Goal: Transaction & Acquisition: Purchase product/service

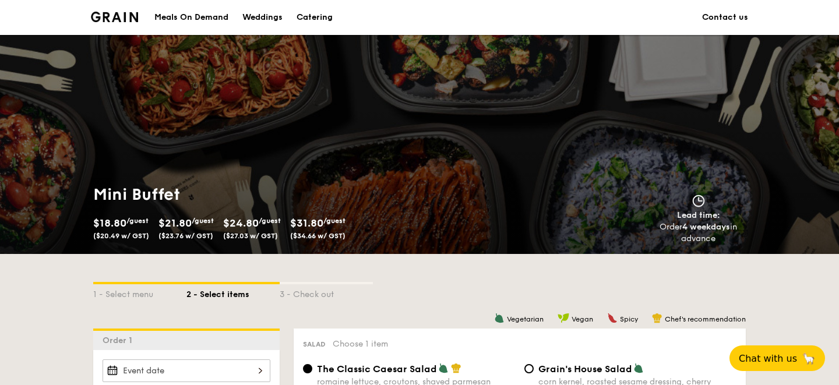
click at [318, 17] on div "Catering" at bounding box center [314, 17] width 36 height 35
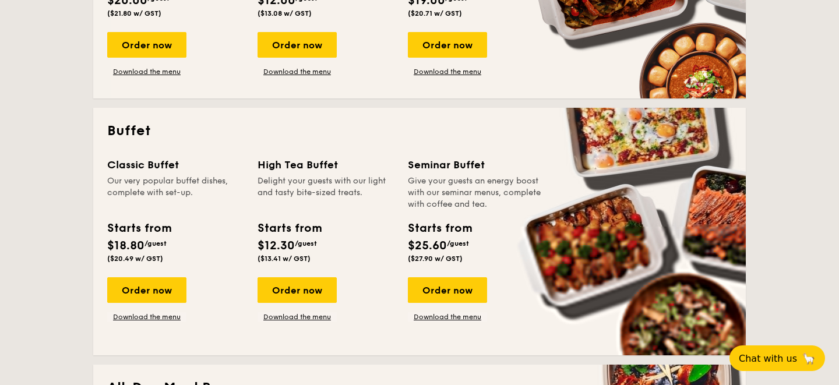
scroll to position [421, 0]
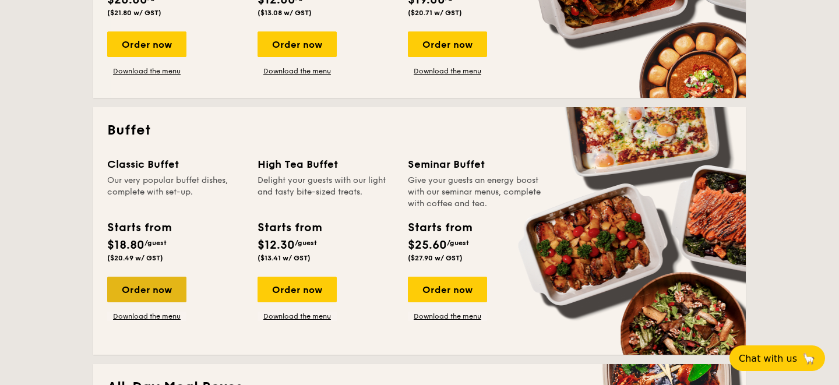
click at [142, 294] on div "Order now" at bounding box center [146, 290] width 79 height 26
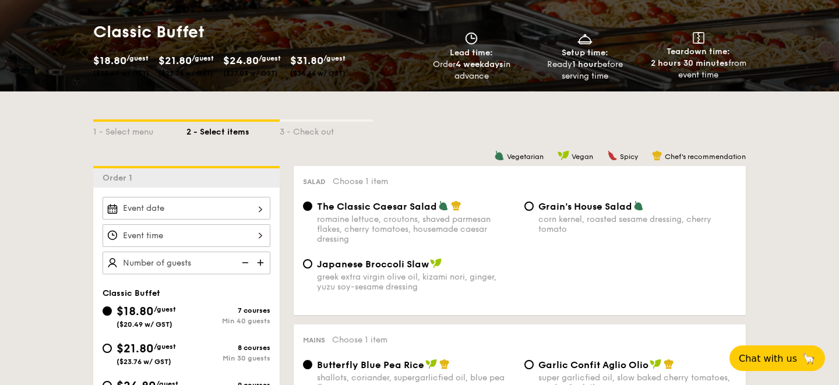
scroll to position [159, 0]
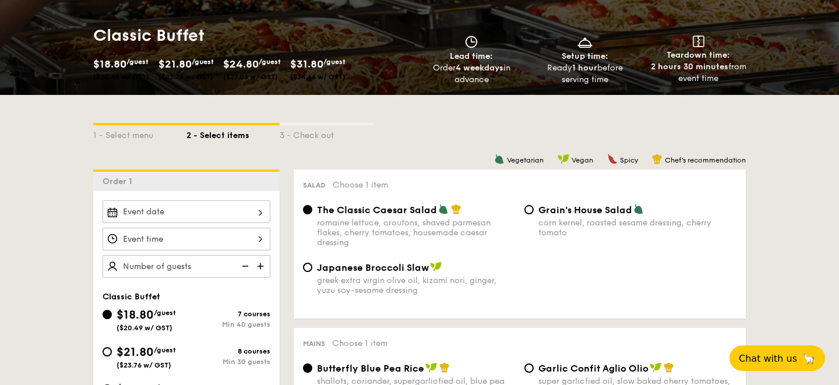
click at [247, 68] on span "$24.80" at bounding box center [241, 64] width 36 height 13
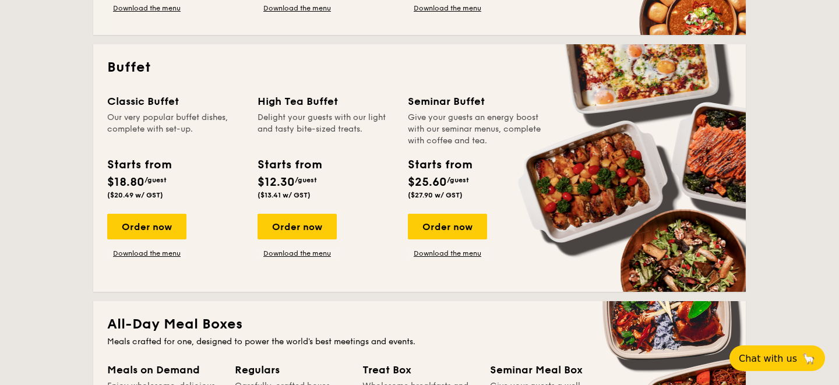
scroll to position [468, 0]
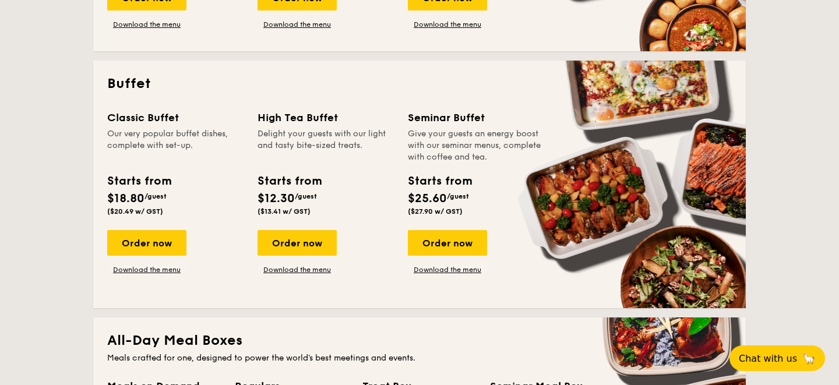
click at [155, 190] on div "Starts from $18.80 /guest ($20.49 w/ GST)" at bounding box center [138, 193] width 63 height 43
click at [151, 268] on link "Download the menu" at bounding box center [146, 269] width 79 height 9
click at [166, 252] on div "Order now" at bounding box center [146, 243] width 79 height 26
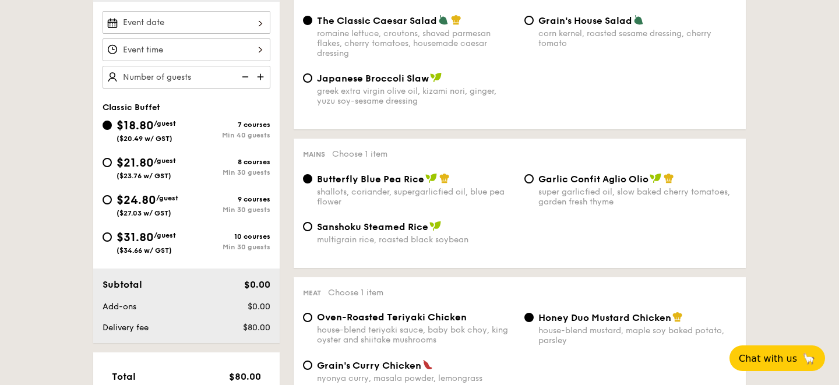
scroll to position [352, 0]
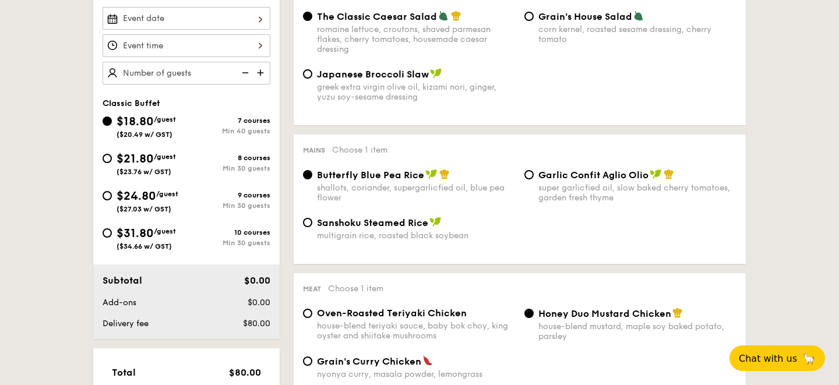
click at [145, 171] on span "($23.76 w/ GST)" at bounding box center [143, 172] width 55 height 8
click at [112, 163] on input "$21.80 /guest ($23.76 w/ GST) 8 courses Min 30 guests" at bounding box center [106, 158] width 9 height 9
radio input "true"
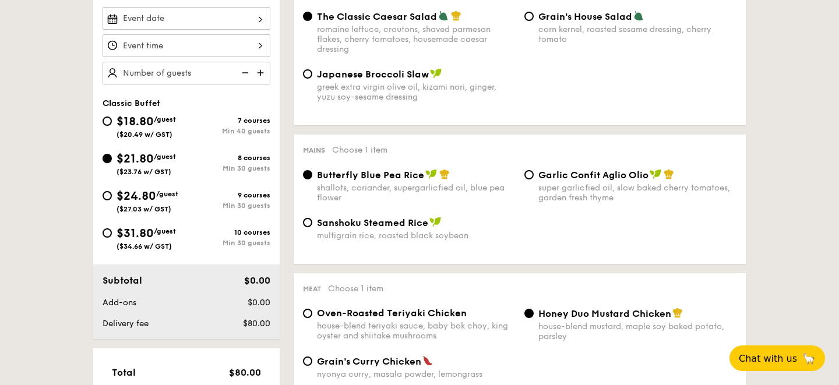
radio input "true"
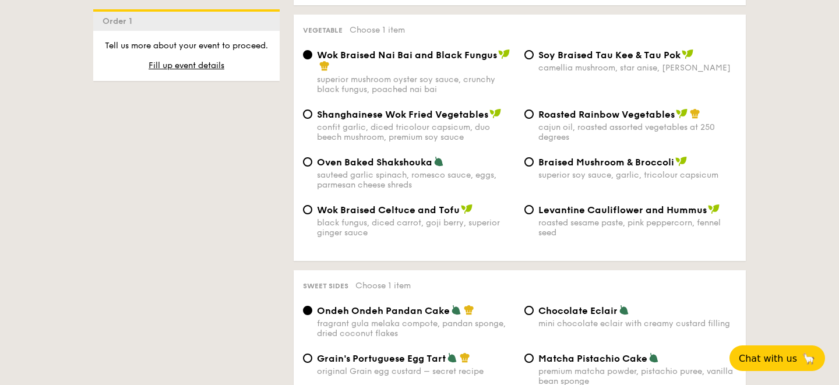
scroll to position [1563, 0]
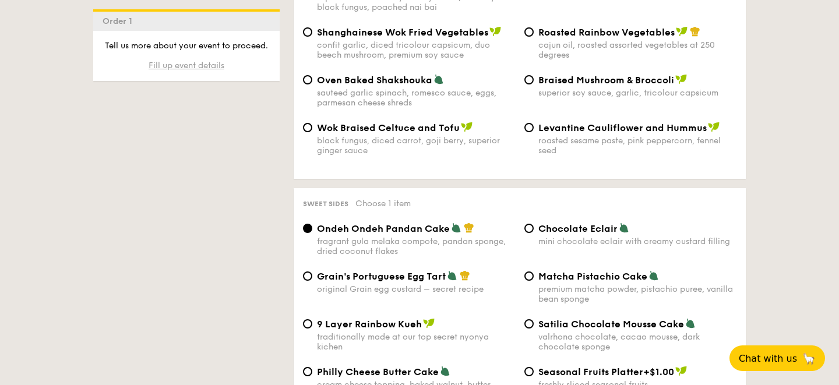
click at [199, 62] on span "Fill up event details" at bounding box center [187, 66] width 76 height 10
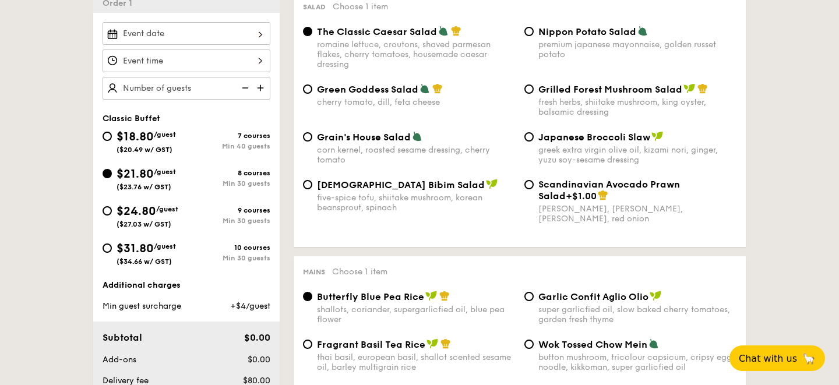
scroll to position [250, 0]
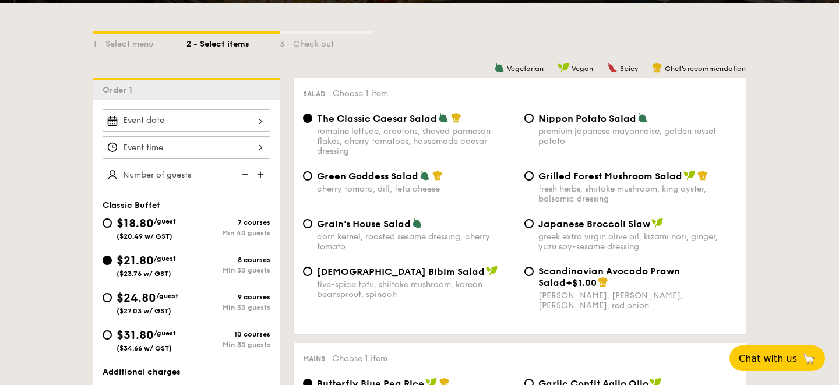
click at [181, 125] on div at bounding box center [186, 120] width 168 height 23
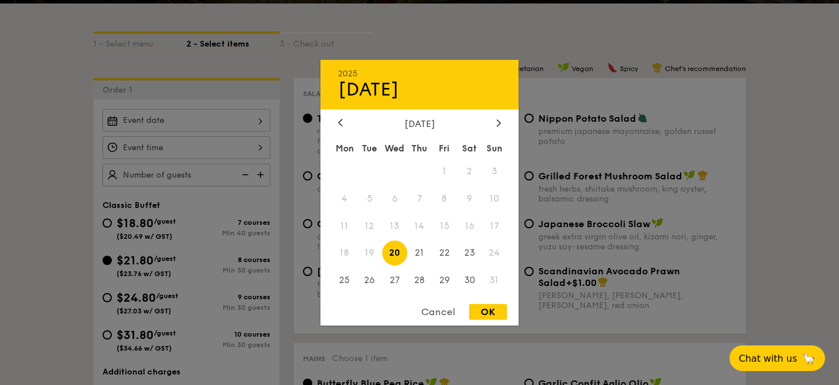
click at [390, 257] on span "20" at bounding box center [394, 253] width 25 height 25
click at [484, 316] on div "OK" at bounding box center [488, 312] width 38 height 16
type input "[DATE]"
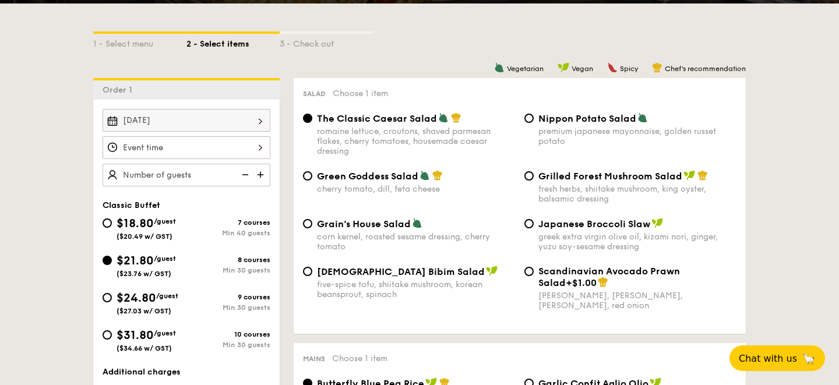
click at [182, 143] on div at bounding box center [186, 147] width 168 height 23
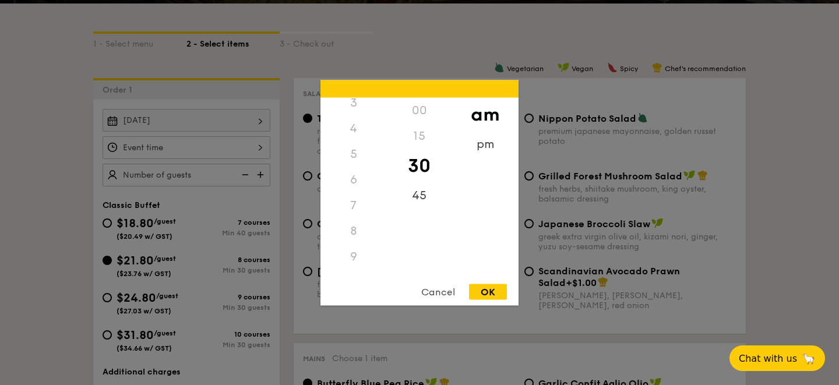
scroll to position [83, 0]
click at [352, 180] on div "6" at bounding box center [353, 181] width 66 height 26
click at [490, 144] on div "pm" at bounding box center [485, 148] width 66 height 34
click at [352, 133] on div "6" at bounding box center [353, 130] width 66 height 34
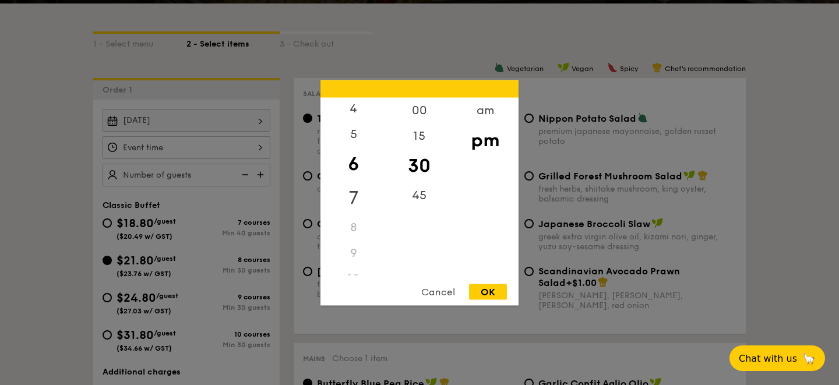
scroll to position [103, 0]
click at [545, 182] on div at bounding box center [419, 192] width 839 height 385
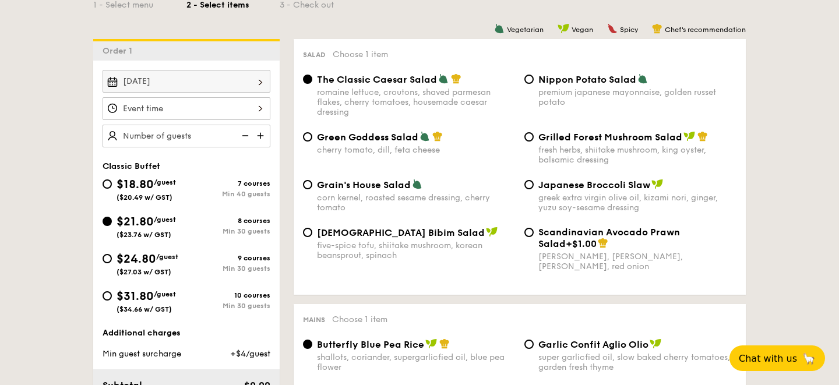
scroll to position [243, 0]
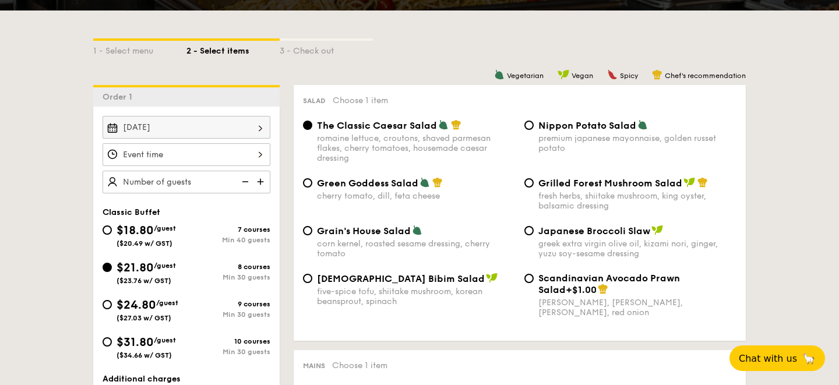
click at [530, 190] on div "Grilled Forest Mushroom Salad fresh herbs, shiitake mushroom, king oyster, bals…" at bounding box center [629, 194] width 221 height 34
click at [529, 186] on input "Grilled Forest Mushroom Salad fresh herbs, shiitake mushroom, king oyster, bals…" at bounding box center [528, 182] width 9 height 9
radio input "true"
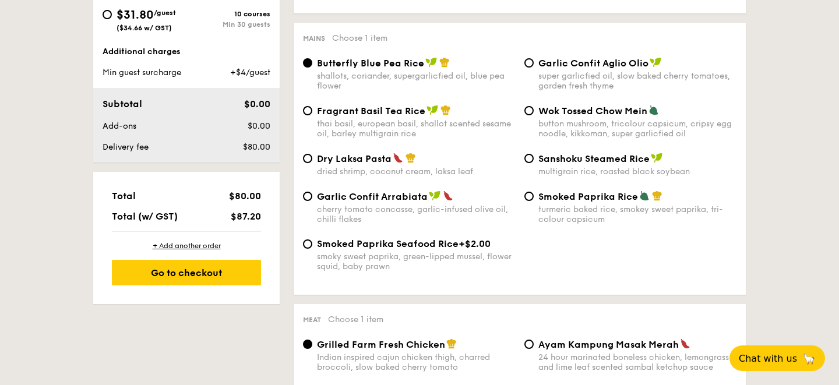
scroll to position [568, 0]
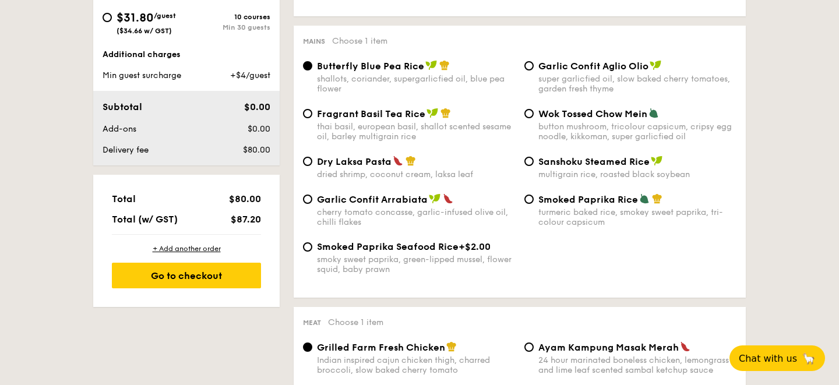
click at [369, 125] on div "thai basil, european basil, shallot scented sesame oil, barley multigrain rice" at bounding box center [416, 132] width 198 height 20
click at [312, 118] on input "Fragrant Basil Tea Rice thai basil, european basil, shallot scented sesame oil,…" at bounding box center [307, 113] width 9 height 9
radio input "true"
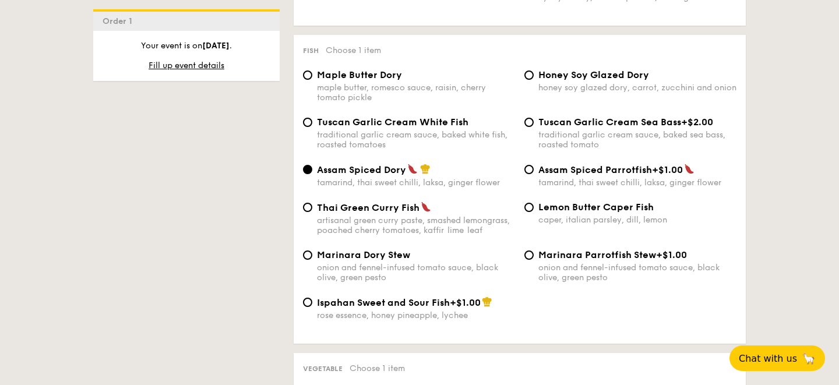
scroll to position [1143, 0]
click at [559, 224] on div "caper, italian parsley, dill, lemon" at bounding box center [637, 219] width 198 height 10
click at [533, 211] on input "Lemon Butter Caper Fish caper, italian parsley, dill, lemon" at bounding box center [528, 206] width 9 height 9
radio input "true"
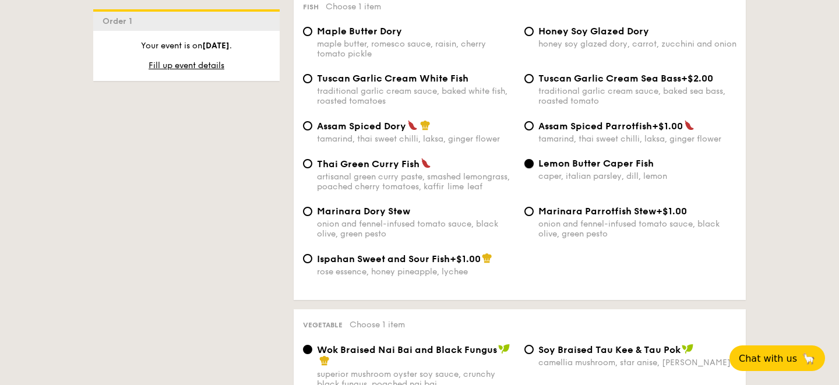
scroll to position [1156, 0]
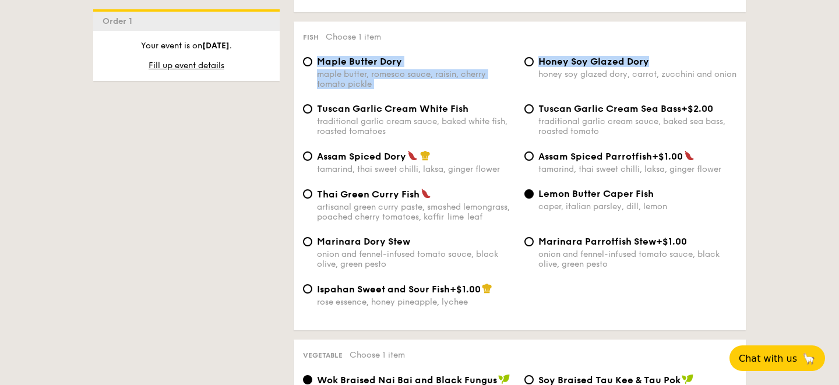
drag, startPoint x: 684, startPoint y: 65, endPoint x: 316, endPoint y: 65, distance: 368.0
click at [316, 65] on div "Maple Butter Dory maple butter, romesco sauce, raisin, cherry tomato pickle Hon…" at bounding box center [519, 79] width 443 height 47
copy div "Maple Butter Dory maple butter, romesco sauce, raisin, cherry tomato pickle Hon…"
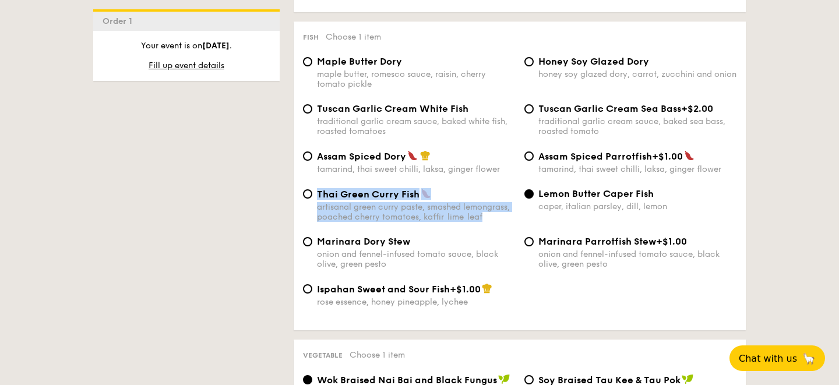
drag, startPoint x: 673, startPoint y: 196, endPoint x: 540, endPoint y: 204, distance: 133.6
click at [540, 204] on div "Maple Butter Dory maple butter, romesco sauce, raisin, cherry tomato pickle Hon…" at bounding box center [519, 188] width 433 height 265
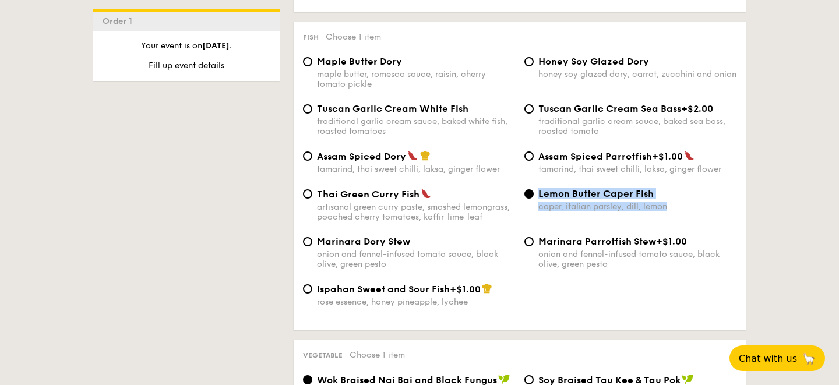
copy div "Lemon Butter Caper Fish caper, italian parsley, dill, lemon"
drag, startPoint x: 683, startPoint y: 214, endPoint x: 539, endPoint y: 201, distance: 144.4
click at [539, 201] on div "Lemon Butter Caper Fish caper, italian parsley, dill, lemon" at bounding box center [637, 199] width 198 height 23
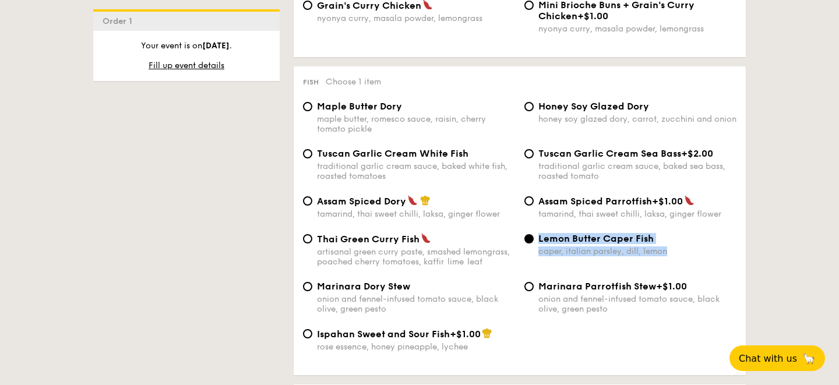
scroll to position [1106, 0]
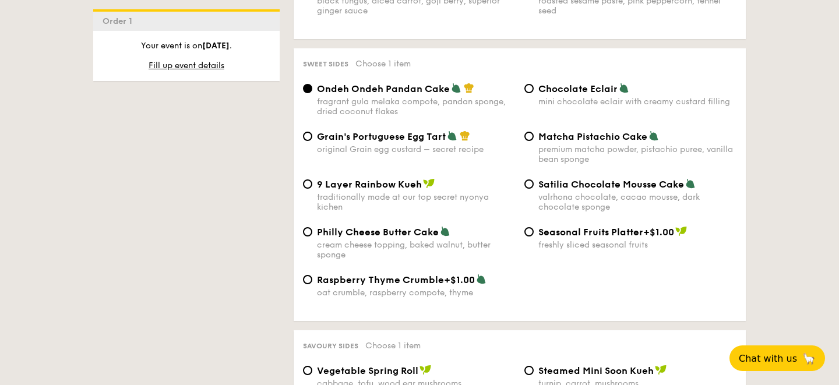
scroll to position [1704, 0]
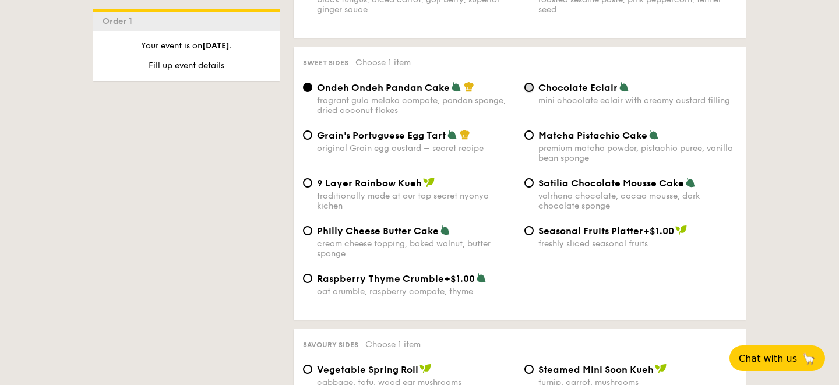
click at [527, 92] on input "Chocolate Eclair mini chocolate eclair with creamy custard filling" at bounding box center [528, 87] width 9 height 9
radio input "true"
click at [532, 188] on input "Satilia Chocolate Mousse Cake valrhona chocolate, cacao mousse, dark chocolate …" at bounding box center [528, 182] width 9 height 9
radio input "true"
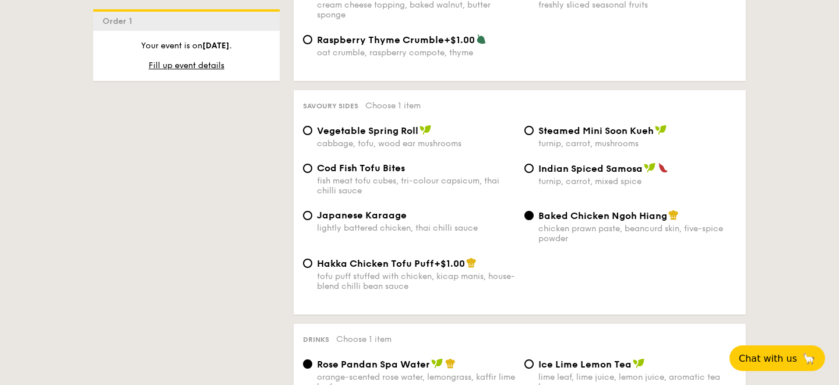
scroll to position [1982, 0]
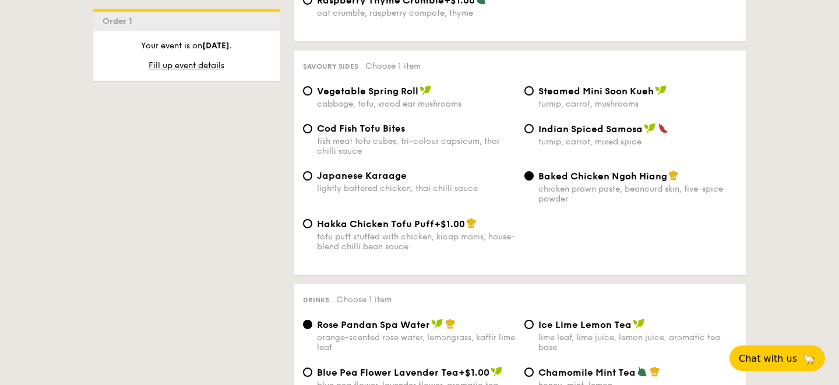
click at [401, 109] on div "cabbage, tofu, wood ear mushrooms" at bounding box center [416, 104] width 198 height 10
click at [312, 96] on input "Vegetable Spring Roll cabbage, tofu, wood ear mushrooms" at bounding box center [307, 90] width 9 height 9
radio input "true"
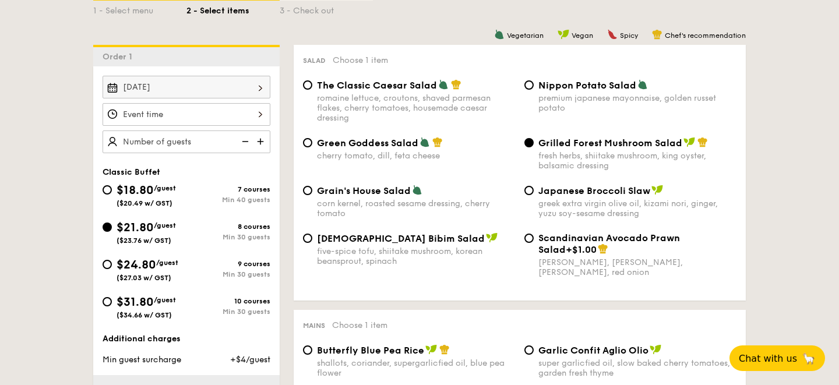
scroll to position [285, 0]
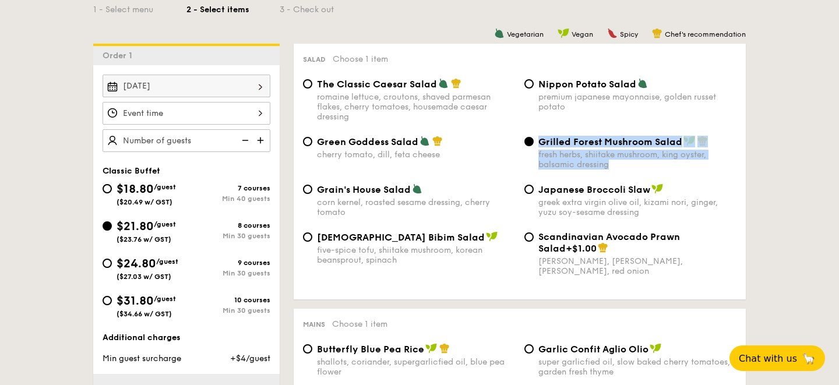
drag, startPoint x: 740, startPoint y: 140, endPoint x: 536, endPoint y: 139, distance: 203.8
click at [536, 139] on div "Grilled Forest Mushroom Salad fresh herbs, shiitake mushroom, king oyster, bals…" at bounding box center [629, 153] width 221 height 34
copy div "Grilled Forest Mushroom Salad fresh herbs, shiitake mushroom, king oyster, bals…"
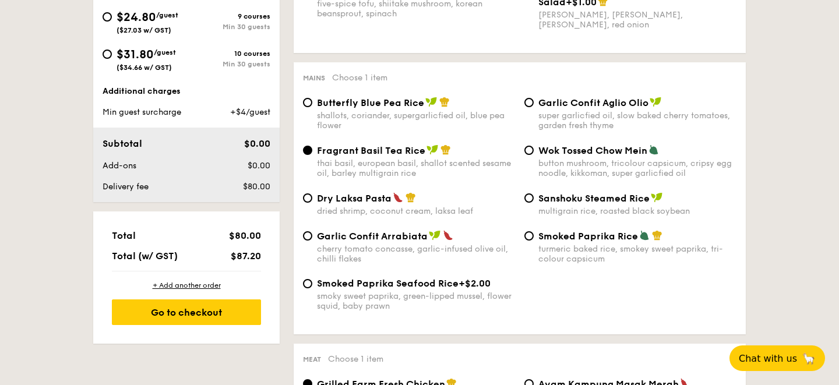
scroll to position [532, 0]
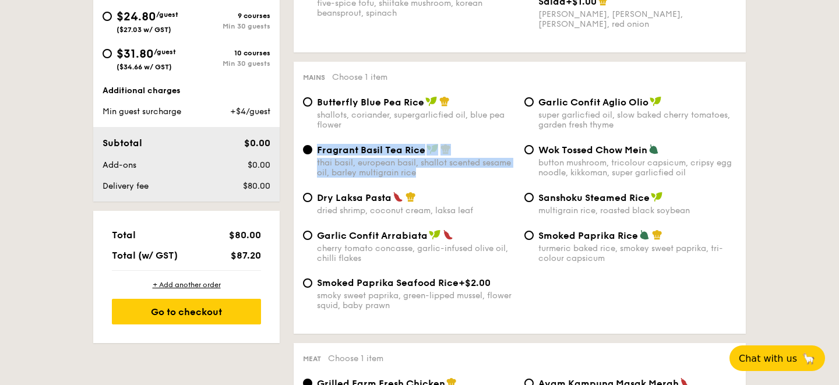
copy div "Fragrant Basil Tea Rice thai basil, european basil, shallot scented sesame oil,…"
drag, startPoint x: 446, startPoint y: 176, endPoint x: 317, endPoint y: 152, distance: 130.9
click at [317, 152] on div "Fragrant Basil Tea Rice thai basil, european basil, shallot scented sesame oil,…" at bounding box center [416, 161] width 198 height 34
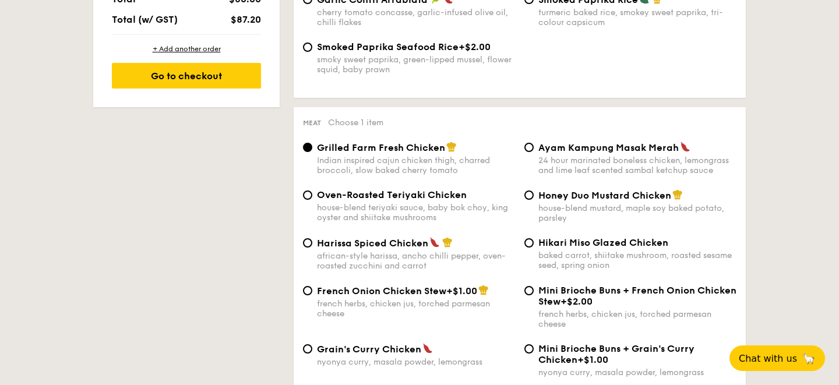
scroll to position [824, 0]
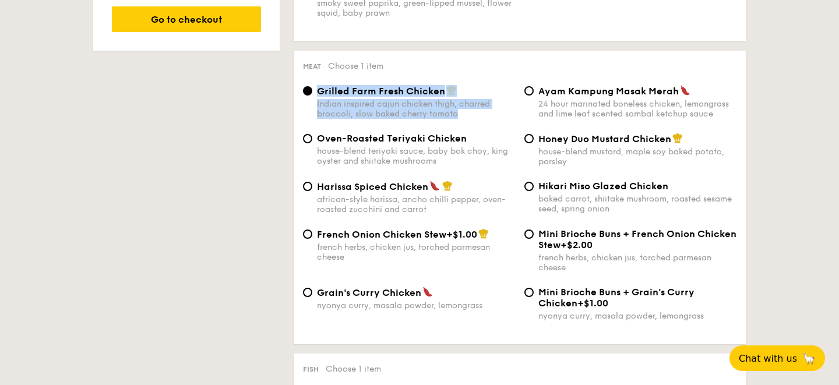
drag, startPoint x: 467, startPoint y: 116, endPoint x: 316, endPoint y: 96, distance: 152.1
click at [316, 96] on div "Grilled Farm Fresh Chicken Indian inspired cajun chicken thigh, charred broccol…" at bounding box center [408, 102] width 221 height 34
copy div "Grilled Farm Fresh Chicken Indian inspired cajun chicken thigh, charred broccol…"
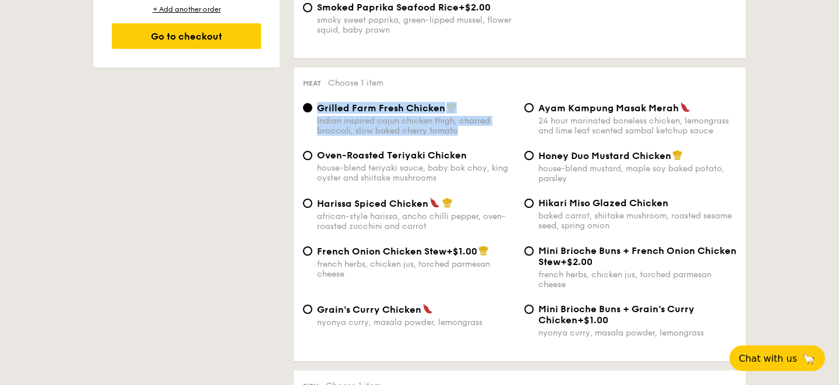
scroll to position [805, 0]
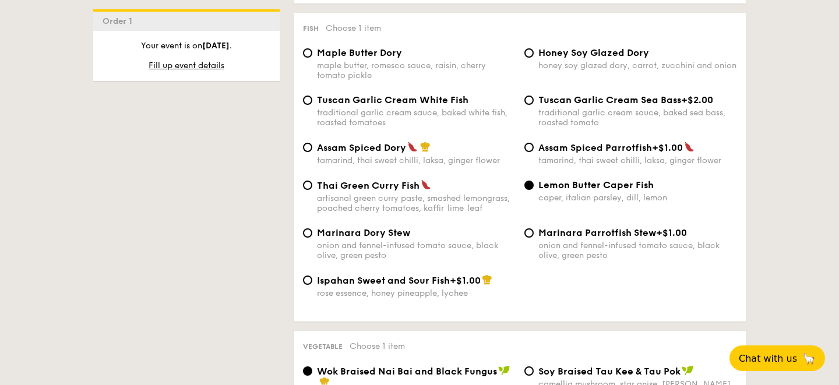
scroll to position [1164, 0]
click at [573, 59] on span "Honey Soy Glazed Dory" at bounding box center [593, 53] width 111 height 11
click at [533, 58] on input "Honey Soy Glazed Dory honey soy glazed dory, carrot, zucchini and onion" at bounding box center [528, 53] width 9 height 9
radio input "true"
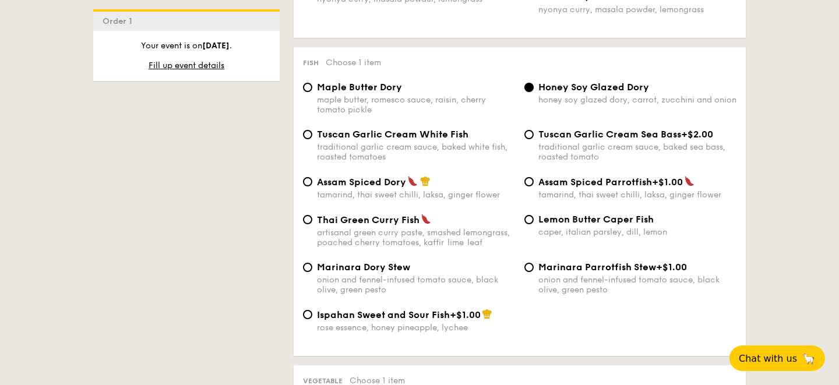
scroll to position [1130, 0]
drag, startPoint x: 656, startPoint y: 92, endPoint x: 537, endPoint y: 91, distance: 118.8
click at [537, 91] on div "Honey Soy Glazed Dory honey soy glazed dory, carrot, zucchini and onion" at bounding box center [629, 93] width 221 height 23
copy span "Honey Soy Glazed Dory"
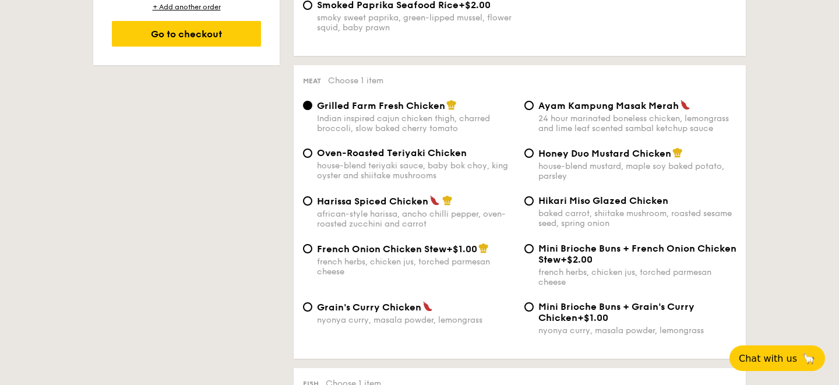
scroll to position [800, 0]
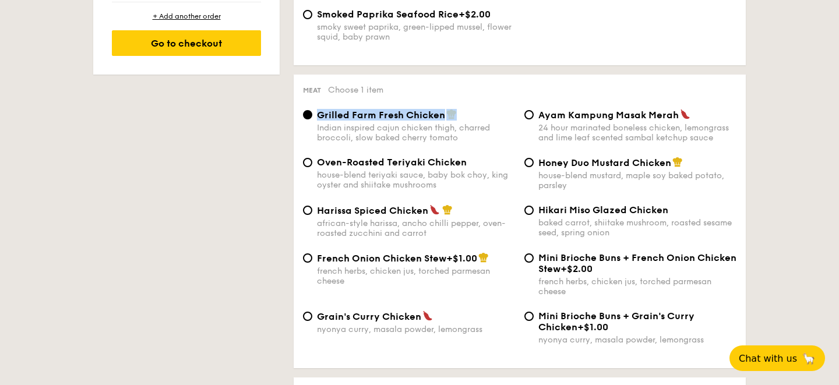
copy label "Grilled Farm Fresh Chicken"
drag, startPoint x: 466, startPoint y: 115, endPoint x: 318, endPoint y: 114, distance: 148.5
click at [318, 114] on div "Meat Choose 1 item Grilled Farm Fresh Chicken Indian inspired cajun chicken thi…" at bounding box center [520, 222] width 452 height 294
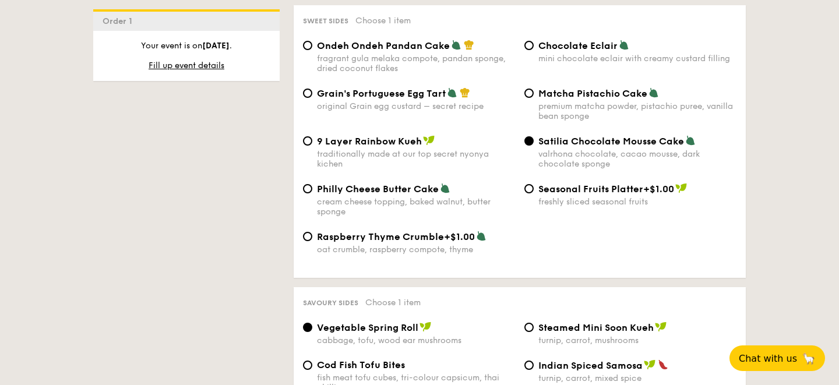
scroll to position [1745, 0]
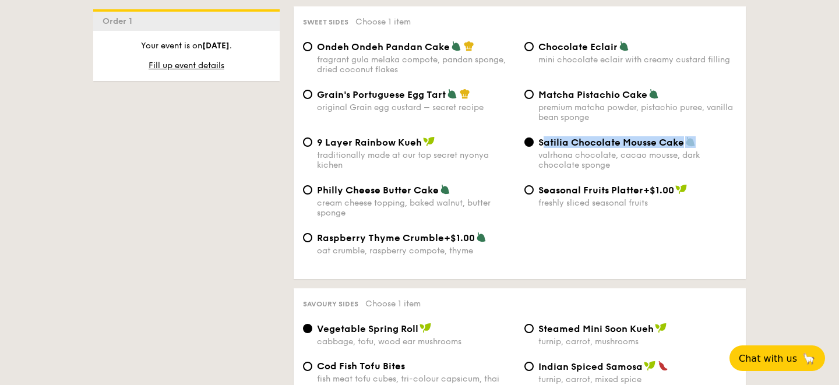
copy span "atilia Chocolate Mousse Cake"
drag, startPoint x: 708, startPoint y: 152, endPoint x: 539, endPoint y: 152, distance: 168.9
click at [539, 148] on div "Satilia Chocolate Mousse Cake" at bounding box center [637, 142] width 198 height 12
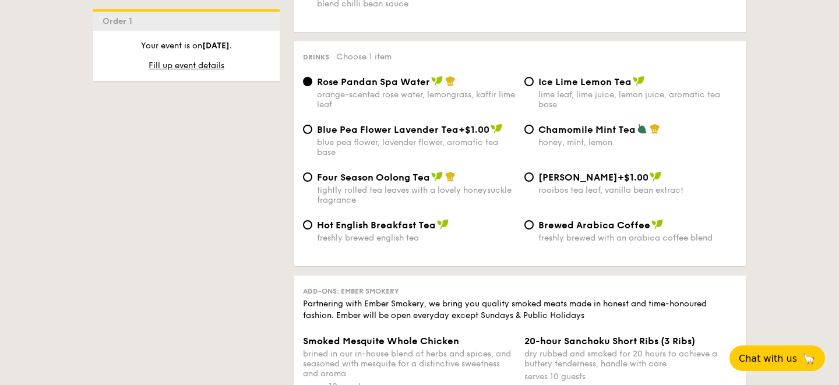
scroll to position [2226, 0]
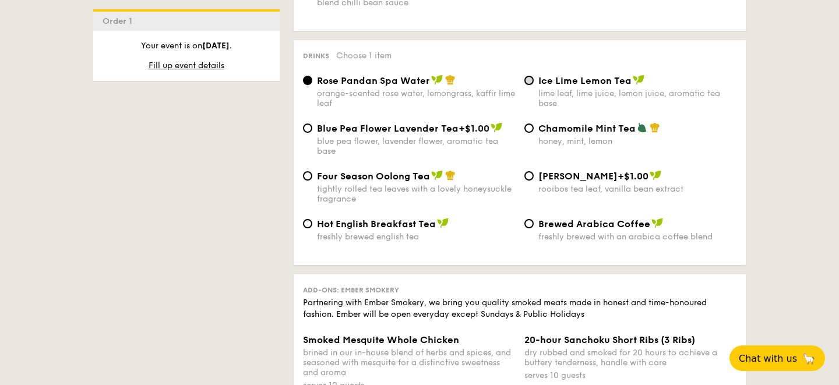
click at [531, 85] on input "Ice Lime Lemon Tea lime leaf, lime juice, lemon juice, aromatic tea base" at bounding box center [528, 80] width 9 height 9
radio input "true"
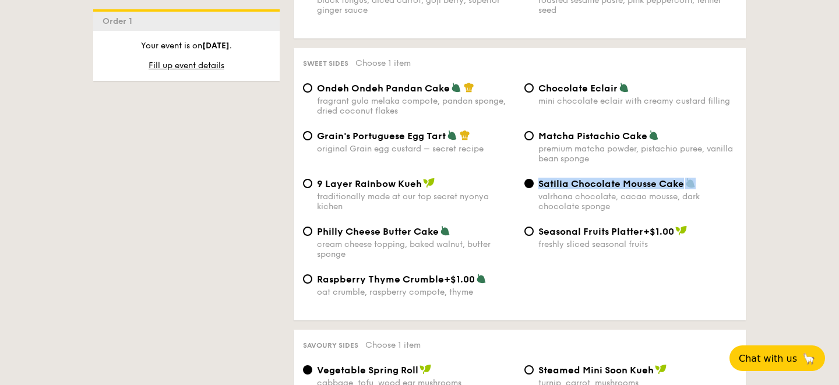
scroll to position [1653, 0]
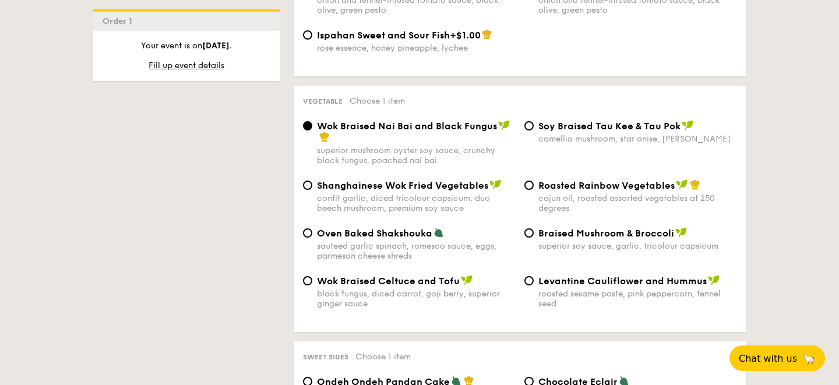
scroll to position [1410, 0]
click at [538, 190] on span "Roasted Rainbow Vegetables" at bounding box center [606, 184] width 136 height 11
click at [533, 189] on input "Roasted Rainbow Vegetables cajun oil, roasted assorted vegetables at 250 degrees" at bounding box center [528, 184] width 9 height 9
radio input "true"
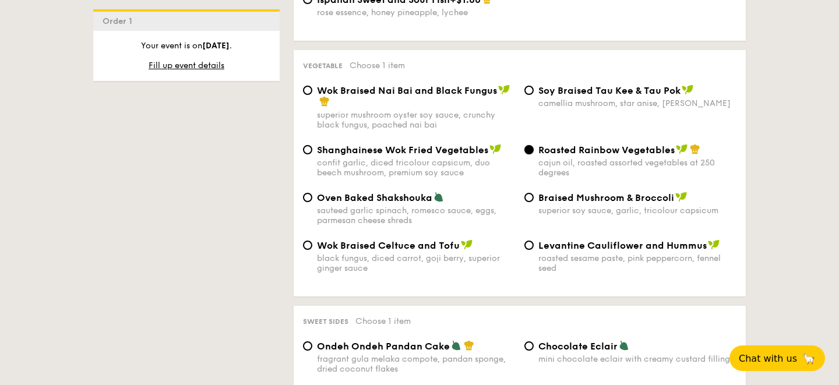
scroll to position [1447, 0]
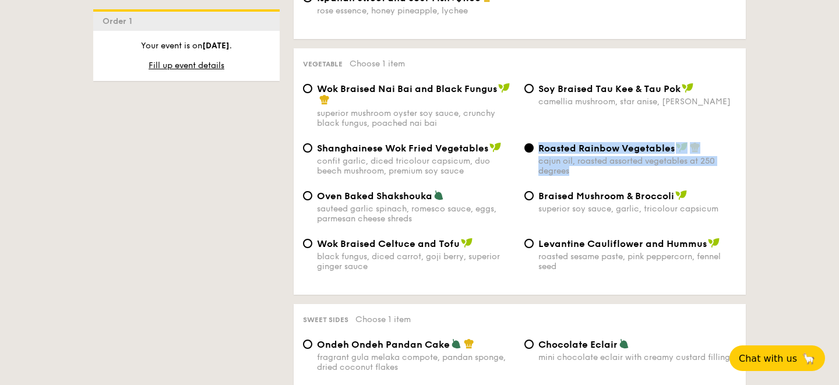
copy div "Roasted Rainbow Vegetables cajun oil, roasted assorted vegetables at 250 degrees"
drag, startPoint x: 540, startPoint y: 155, endPoint x: 719, endPoint y: 184, distance: 181.1
click at [719, 176] on div "Roasted Rainbow Vegetables cajun oil, roasted assorted vegetables at 250 degrees" at bounding box center [637, 159] width 198 height 34
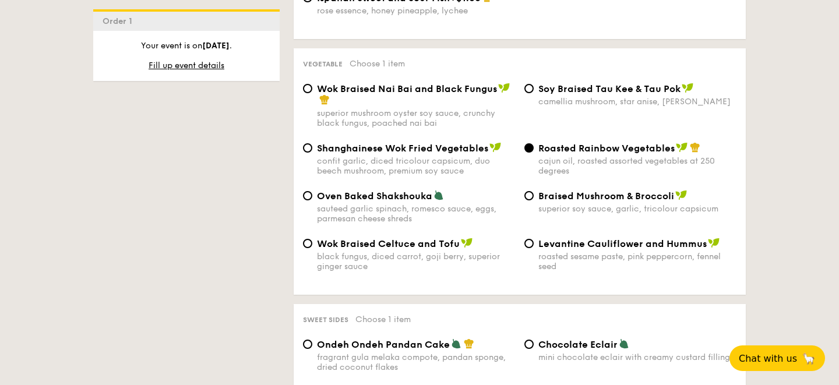
click at [798, 208] on div "1 - Select menu 2 - Select items 3 - Check out Order 1 [DATE] Classic Buffet $1…" at bounding box center [419, 104] width 839 height 2595
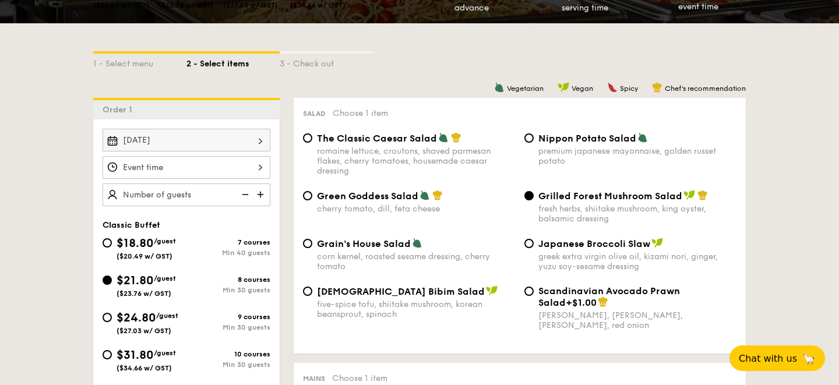
scroll to position [240, 0]
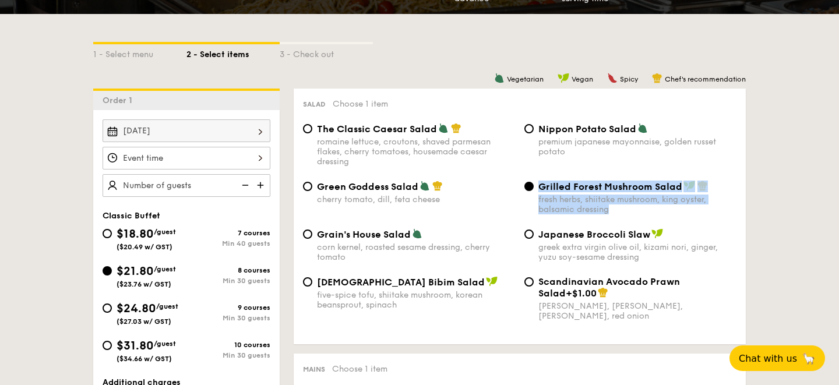
drag, startPoint x: 644, startPoint y: 215, endPoint x: 538, endPoint y: 188, distance: 110.2
click at [538, 188] on div "Green Goddess Salad cherry tomato, [PERSON_NAME], feta cheese Grilled Forest Mu…" at bounding box center [519, 205] width 443 height 48
copy div "Grilled Forest Mushroom Salad fresh herbs, shiitake mushroom, king oyster, bals…"
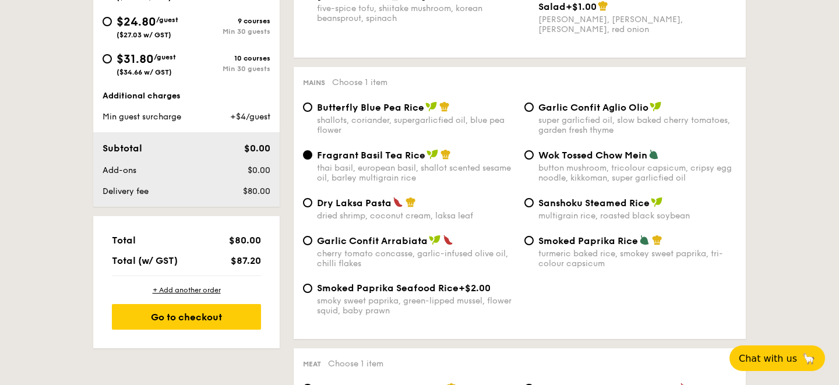
scroll to position [540, 0]
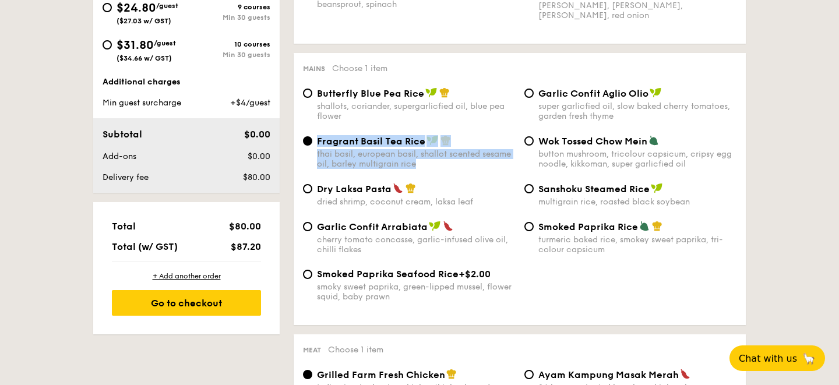
drag, startPoint x: 481, startPoint y: 164, endPoint x: 317, endPoint y: 143, distance: 165.6
click at [317, 143] on div "Fragrant Basil Tea Rice thai basil, european basil, shallot scented sesame oil,…" at bounding box center [416, 152] width 198 height 34
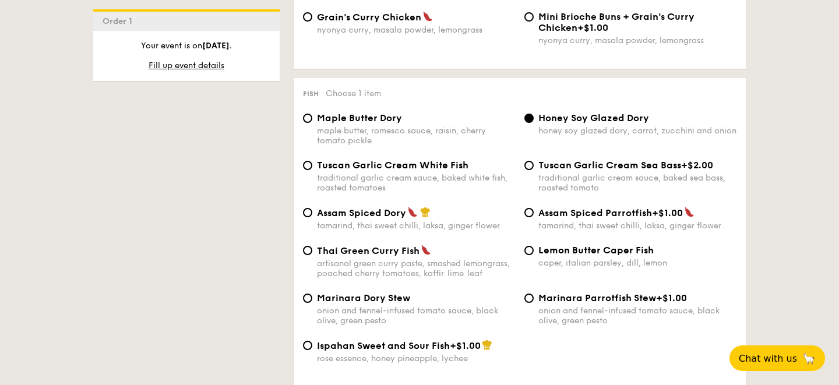
scroll to position [1101, 0]
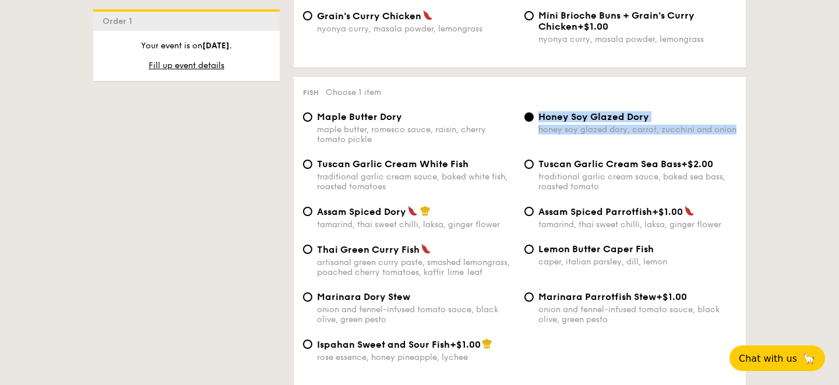
drag, startPoint x: 736, startPoint y: 140, endPoint x: 538, endPoint y: 123, distance: 198.7
click at [538, 123] on div "Honey Soy Glazed Dory honey soy glazed dory, carrot, zucchini and onion" at bounding box center [637, 122] width 198 height 23
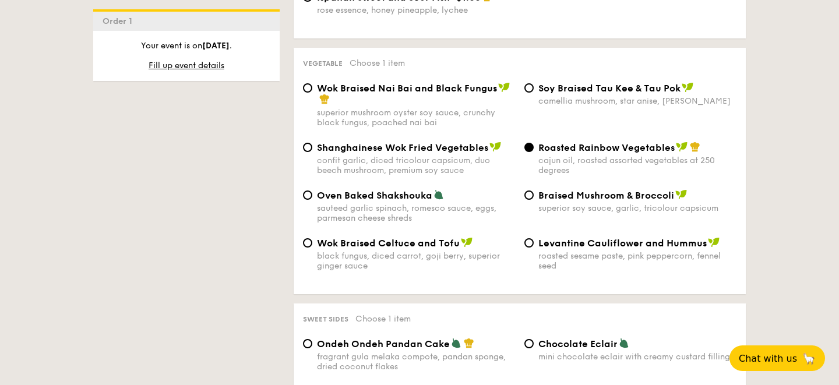
scroll to position [1455, 0]
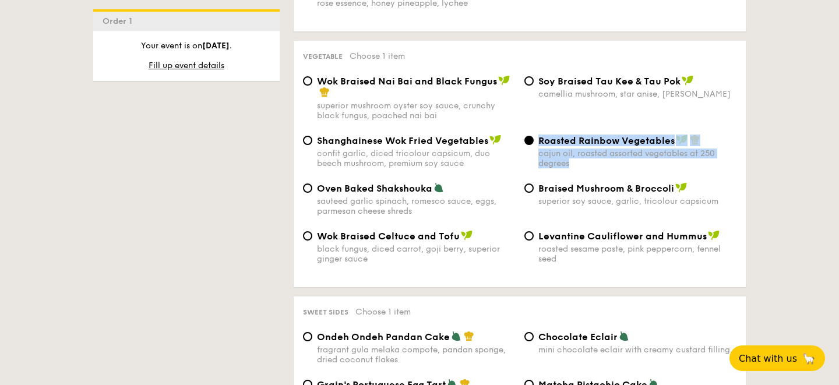
drag, startPoint x: 698, startPoint y: 181, endPoint x: 533, endPoint y: 150, distance: 167.6
click at [533, 150] on div "Shanghainese Wok Fried Vegetables confit garlic, diced tricolour capsicum, duo …" at bounding box center [519, 159] width 443 height 48
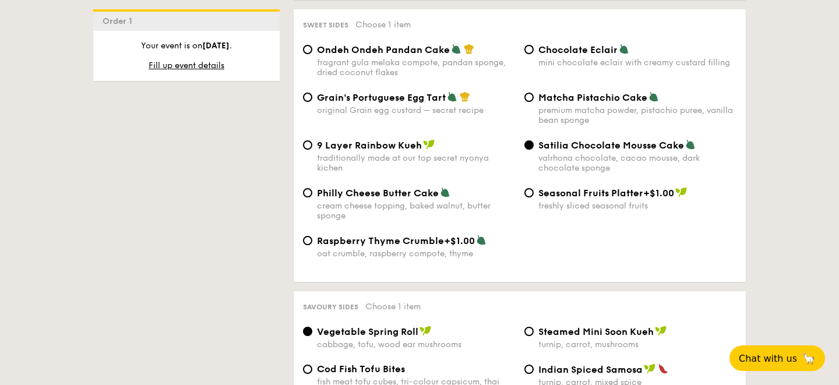
scroll to position [1703, 0]
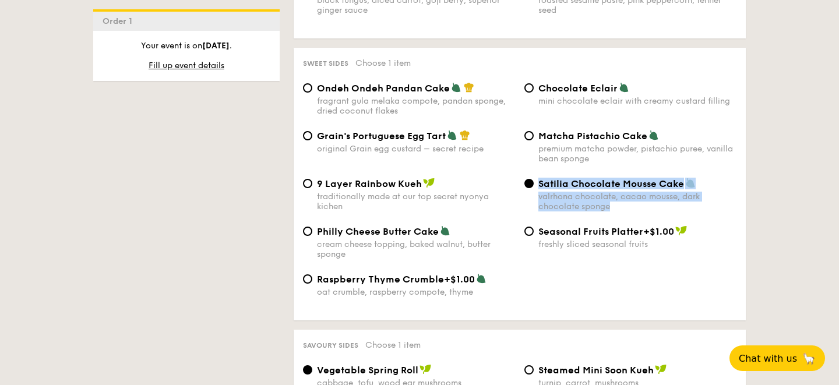
drag, startPoint x: 629, startPoint y: 221, endPoint x: 531, endPoint y: 197, distance: 100.8
click at [531, 200] on label "Satilia Chocolate Mousse Cake valrhona chocolate, cacao mousse, dark chocolate …" at bounding box center [630, 205] width 212 height 11
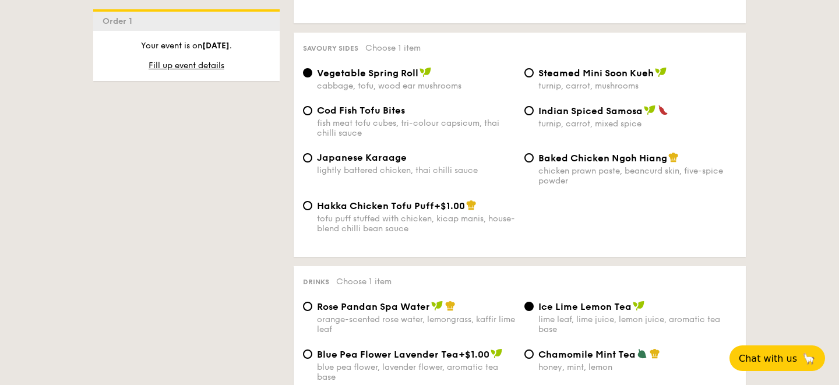
scroll to position [2031, 0]
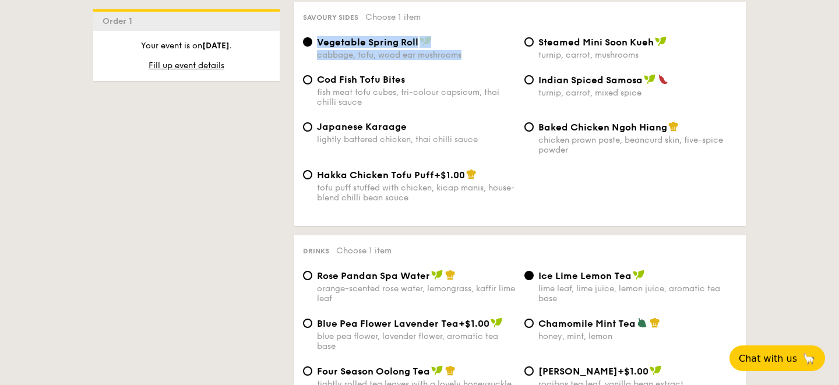
drag, startPoint x: 483, startPoint y: 75, endPoint x: 316, endPoint y: 59, distance: 167.8
click at [316, 59] on div "Vegetable Spring Roll cabbage, tofu, wood ear mushrooms" at bounding box center [408, 48] width 221 height 24
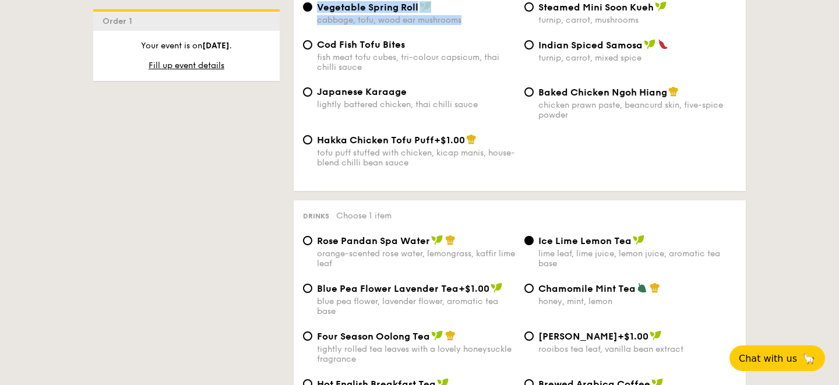
scroll to position [2064, 0]
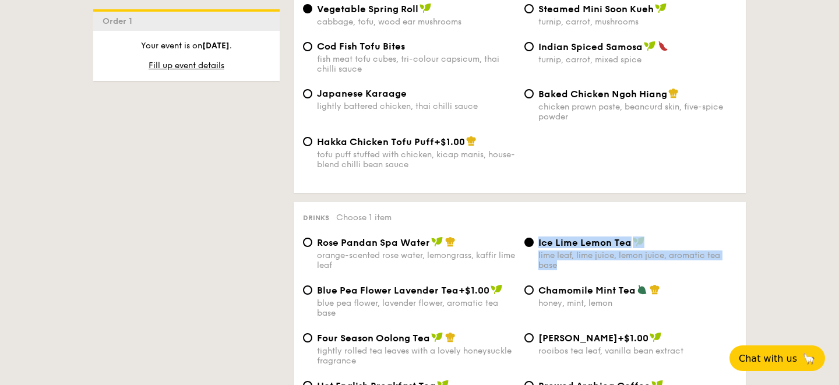
drag, startPoint x: 613, startPoint y: 281, endPoint x: 536, endPoint y: 263, distance: 79.5
click at [536, 263] on div "Ice Lime Lemon Tea lime leaf, lime juice, lemon juice, aromatic tea base" at bounding box center [629, 253] width 221 height 34
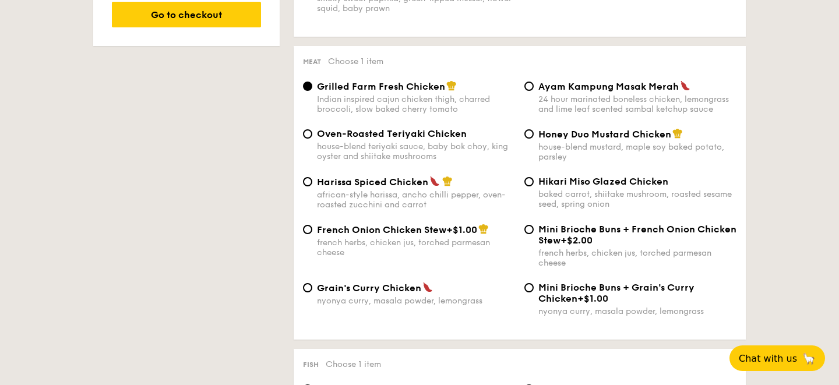
scroll to position [805, 0]
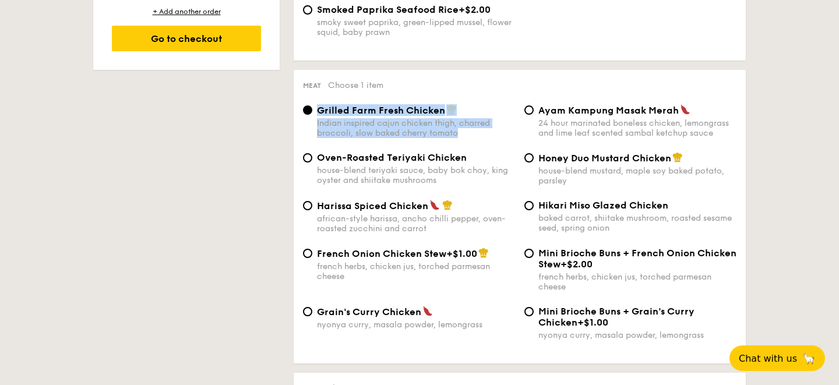
drag, startPoint x: 469, startPoint y: 137, endPoint x: 309, endPoint y: 108, distance: 163.3
click at [309, 108] on div "Meat Choose 1 item Grilled Farm Fresh Chicken Indian inspired cajun chicken thi…" at bounding box center [520, 217] width 452 height 294
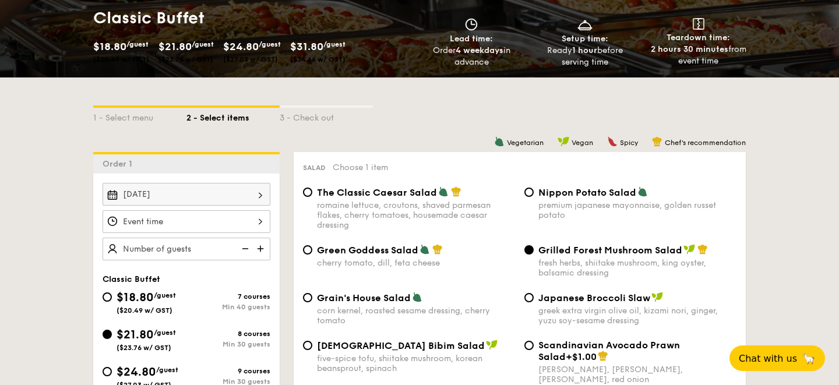
scroll to position [194, 0]
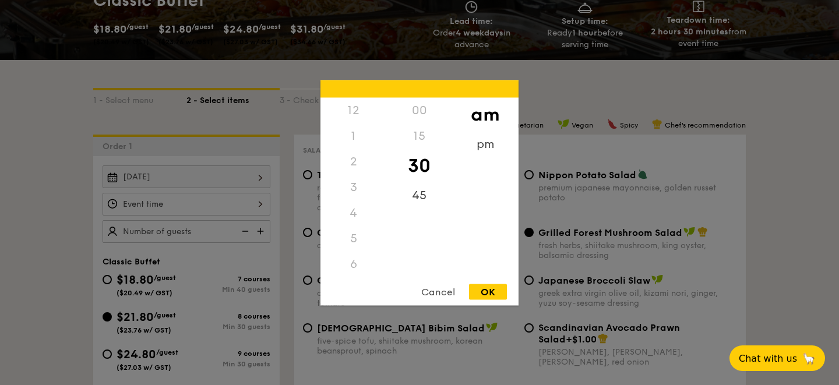
click at [200, 201] on div "12 1 2 3 4 5 6 7 8 9 10 11 00 15 30 45 am pm Cancel OK" at bounding box center [186, 204] width 168 height 23
click at [218, 192] on div at bounding box center [419, 192] width 839 height 385
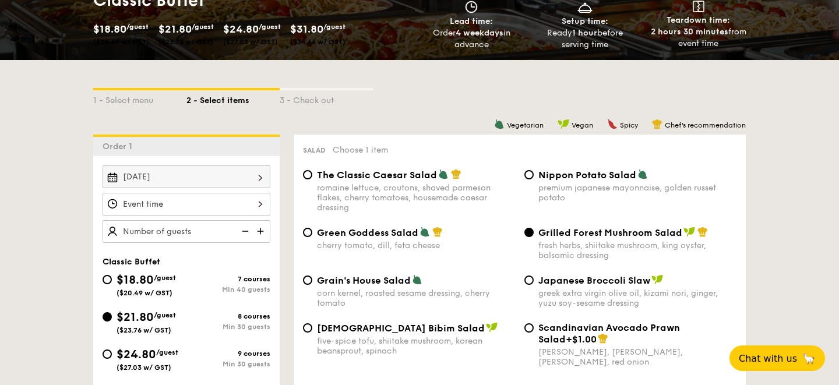
click at [259, 229] on img at bounding box center [261, 231] width 17 height 22
click at [267, 229] on img at bounding box center [261, 231] width 17 height 22
click at [263, 231] on img at bounding box center [261, 231] width 17 height 22
type input "30 guests"
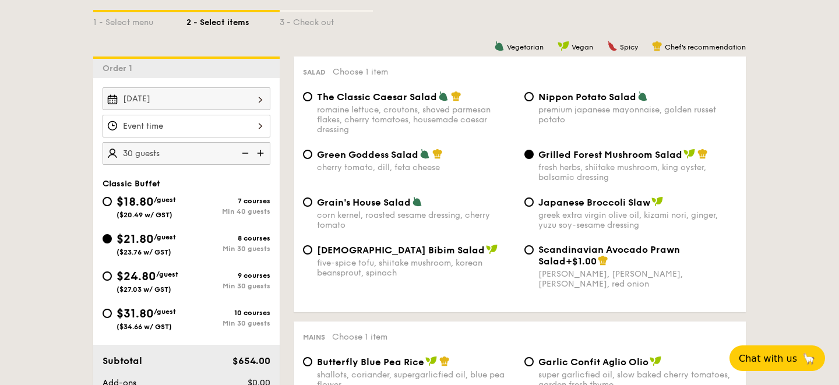
scroll to position [276, 0]
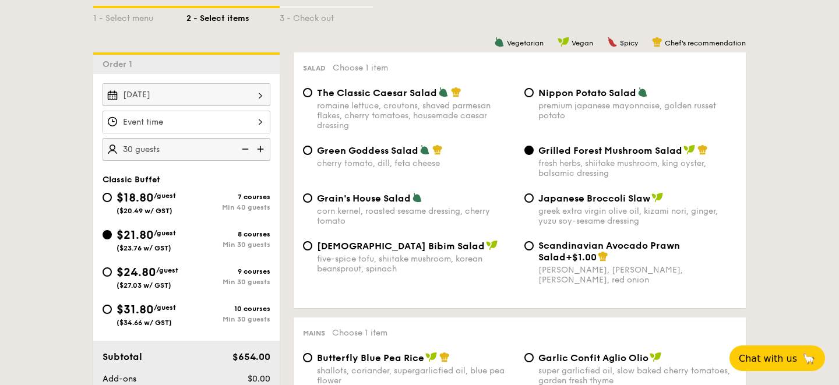
click at [549, 203] on span "Japanese Broccoli Slaw" at bounding box center [594, 198] width 112 height 11
click at [533, 203] on input "Japanese Broccoli Slaw greek extra virgin olive oil, kizami [PERSON_NAME], yuzu…" at bounding box center [528, 197] width 9 height 9
radio input "true"
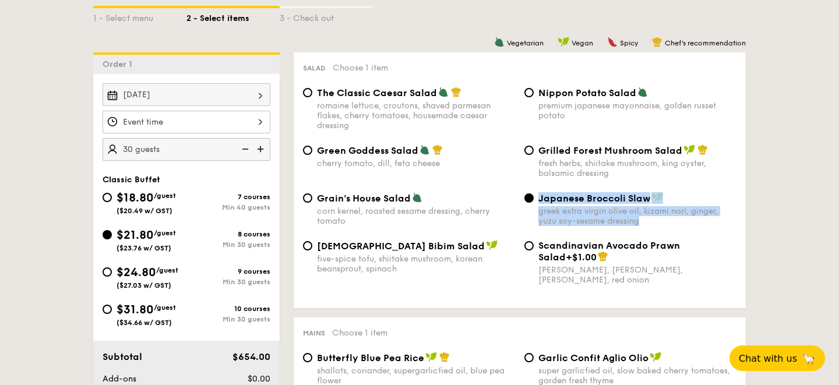
drag, startPoint x: 662, startPoint y: 225, endPoint x: 538, endPoint y: 202, distance: 126.7
click at [538, 202] on div "Japanese Broccoli Slaw greek extra virgin olive oil, kizami [PERSON_NAME], yuzu…" at bounding box center [629, 209] width 221 height 34
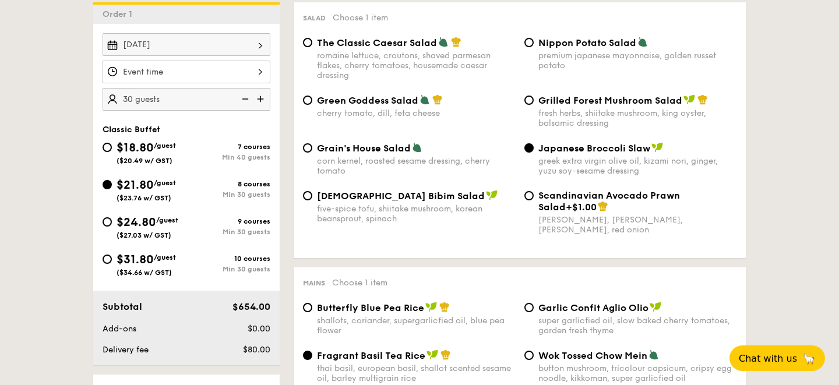
scroll to position [295, 0]
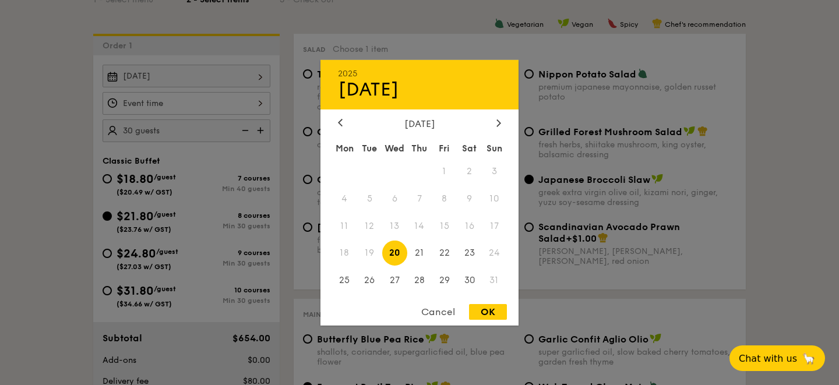
click at [190, 80] on div "[DATE] 2025 Aug [DATE] Tue Wed Thu Fri Sat Sun 1 2 3 4 5 6 7 8 9 10 11 12 13 14…" at bounding box center [186, 76] width 168 height 23
click at [485, 309] on div "OK" at bounding box center [488, 312] width 38 height 16
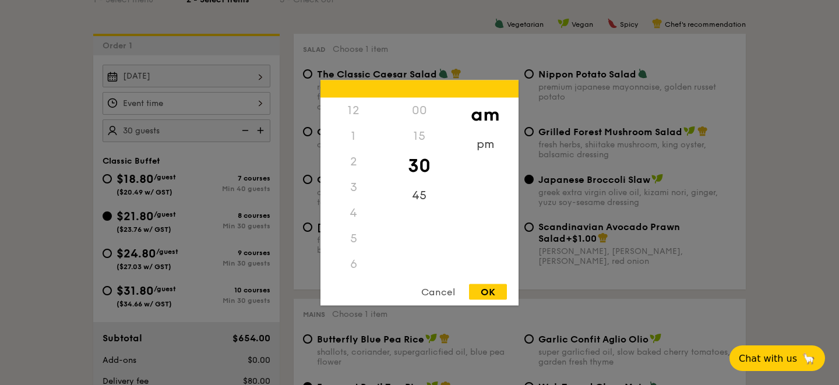
click at [205, 107] on div "12 1 2 3 4 5 6 7 8 9 10 11 00 15 30 45 am pm Cancel OK" at bounding box center [186, 103] width 168 height 23
click at [486, 150] on div "pm" at bounding box center [485, 148] width 66 height 34
click at [357, 124] on div "6" at bounding box center [353, 140] width 66 height 34
click at [356, 104] on div "5" at bounding box center [353, 114] width 66 height 34
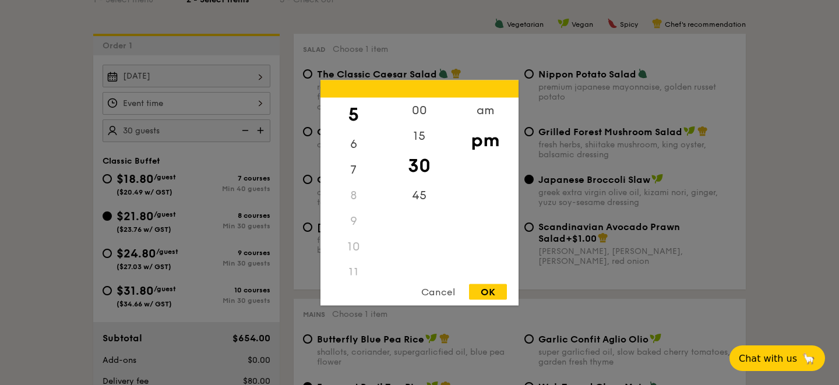
click at [483, 290] on div "OK" at bounding box center [488, 292] width 38 height 16
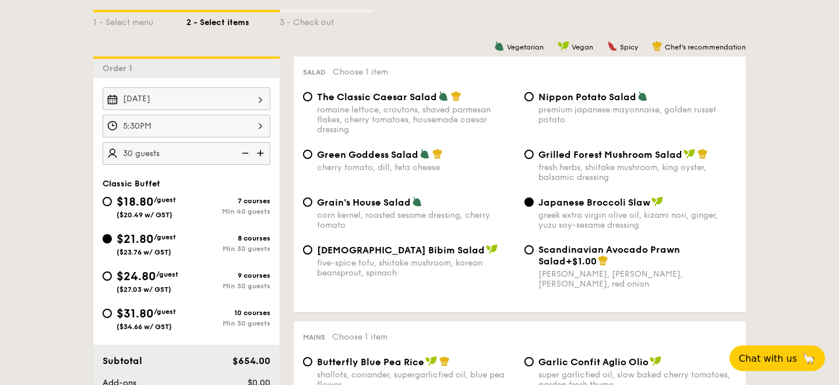
scroll to position [271, 0]
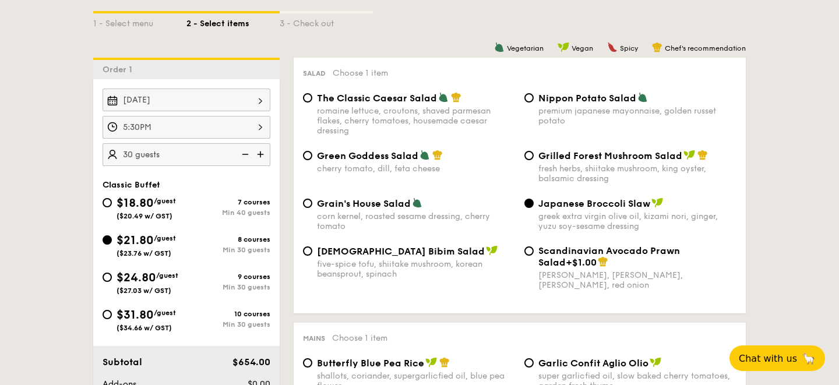
click at [149, 132] on div "5:30PM" at bounding box center [186, 127] width 168 height 23
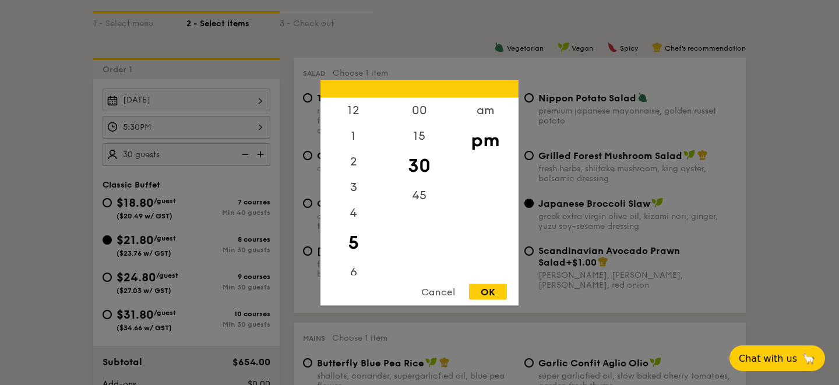
click at [149, 132] on div at bounding box center [419, 192] width 839 height 385
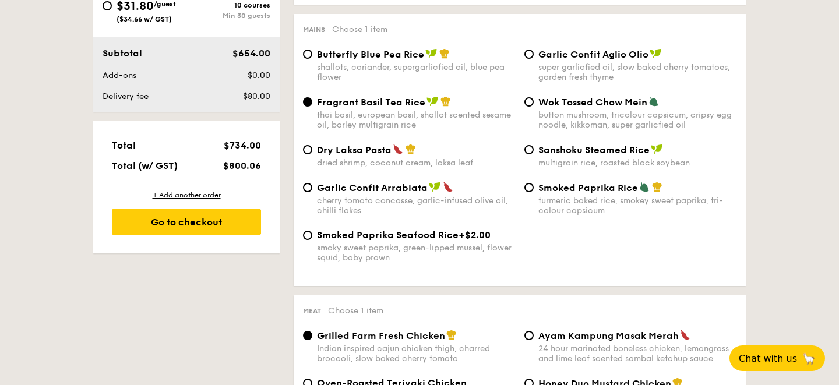
scroll to position [532, 0]
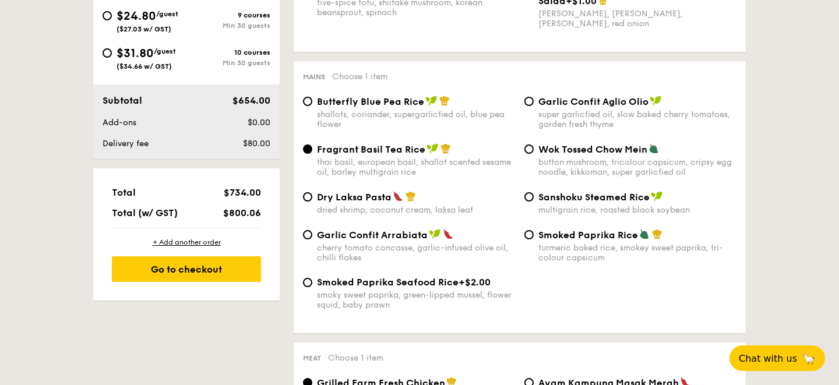
click at [236, 211] on span "$800.06" at bounding box center [242, 212] width 38 height 11
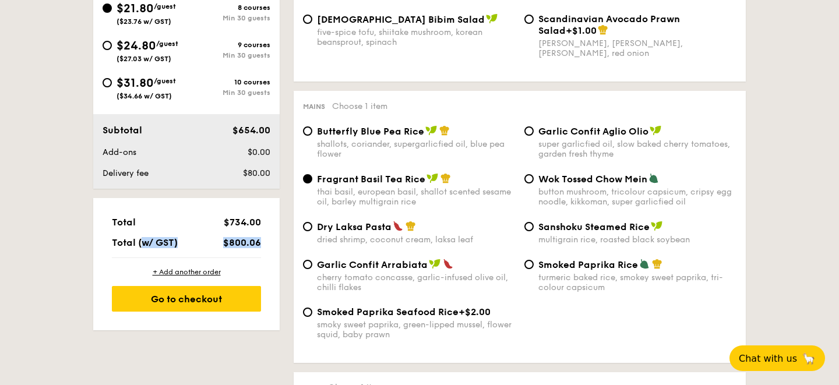
scroll to position [501, 0]
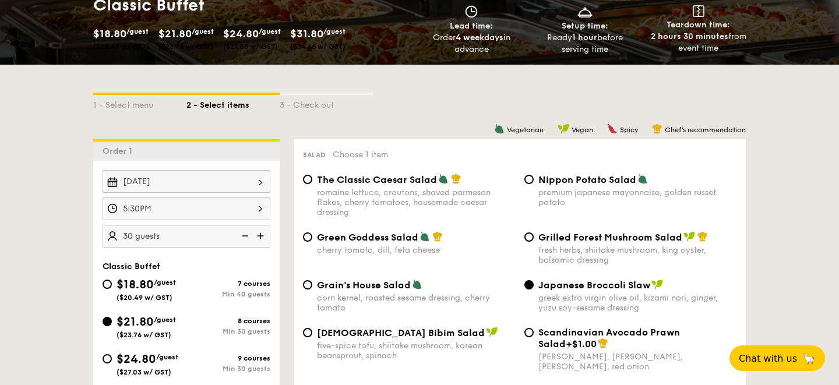
scroll to position [180, 0]
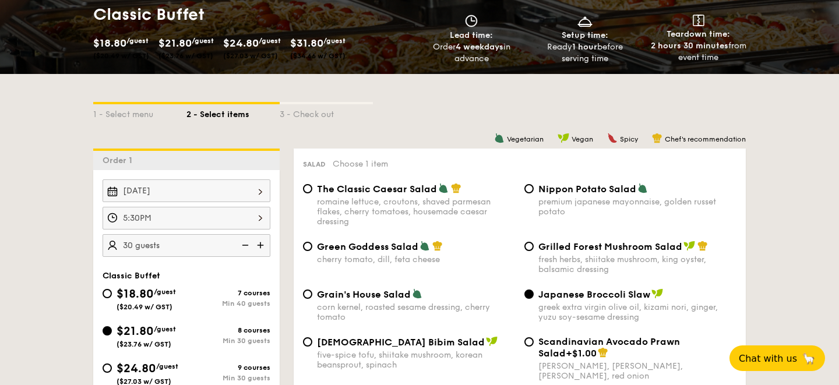
click at [211, 211] on div "5:30PM" at bounding box center [186, 218] width 168 height 23
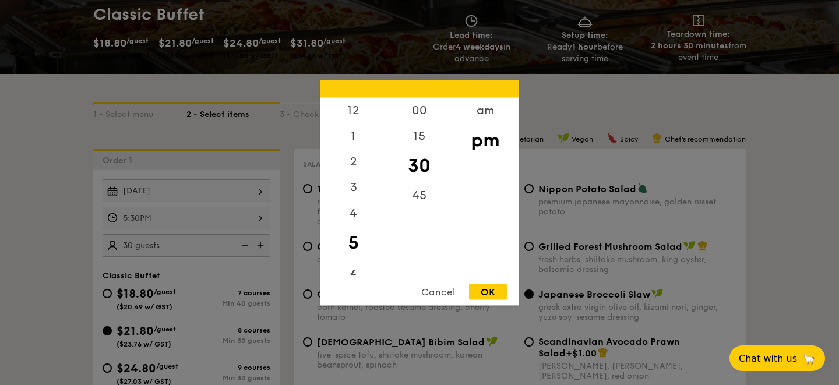
click at [355, 267] on div "6" at bounding box center [353, 276] width 66 height 34
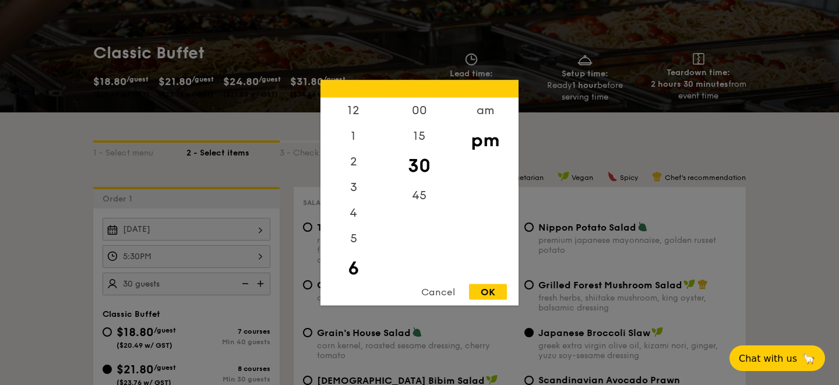
scroll to position [120, 0]
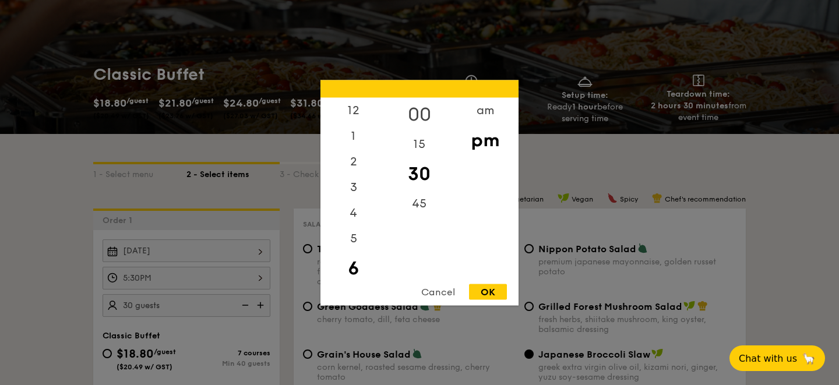
click at [417, 116] on div "00" at bounding box center [419, 114] width 66 height 34
click at [479, 287] on div "OK" at bounding box center [488, 292] width 38 height 16
type input "6:00PM"
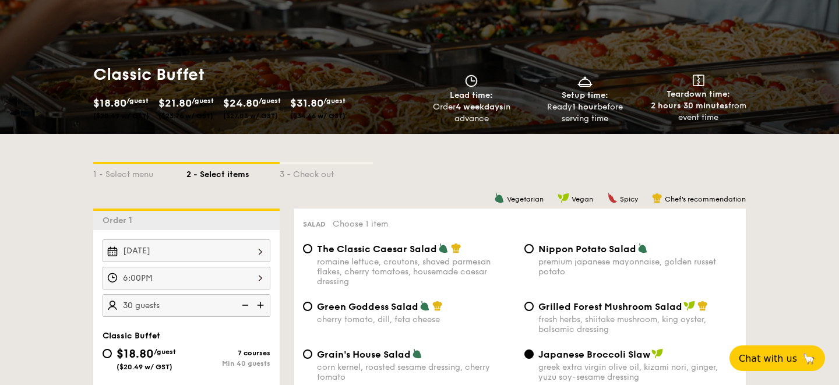
scroll to position [235, 0]
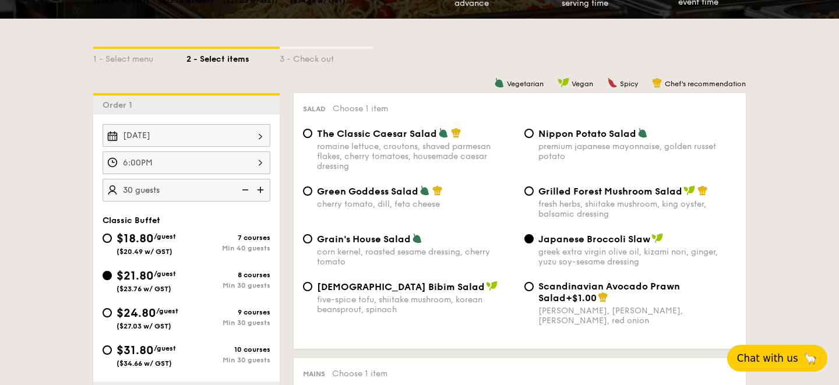
click at [787, 362] on span "Chat with us" at bounding box center [767, 358] width 61 height 12
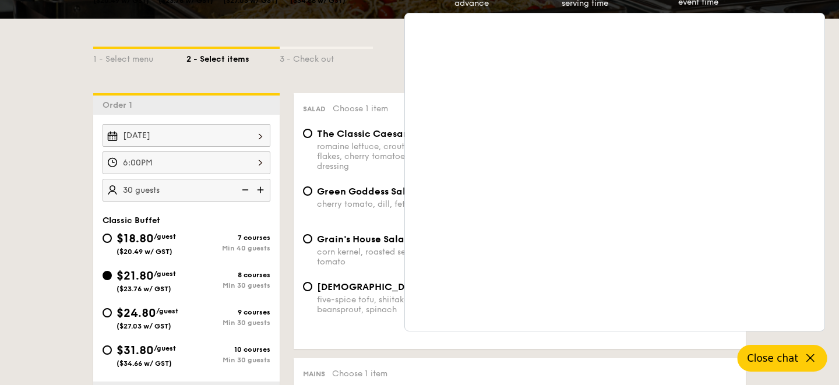
click at [793, 355] on span "Close chat" at bounding box center [772, 358] width 51 height 12
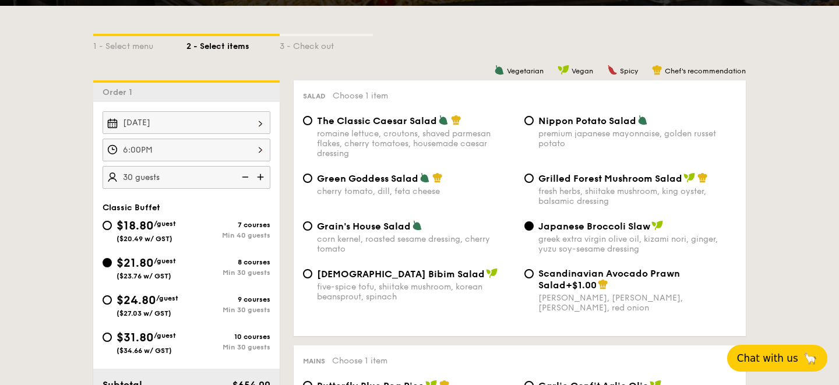
scroll to position [238, 0]
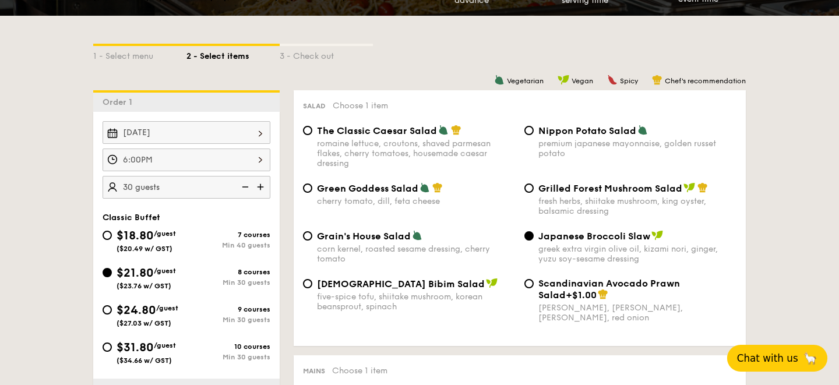
click at [183, 165] on div "6:00PM" at bounding box center [186, 160] width 168 height 23
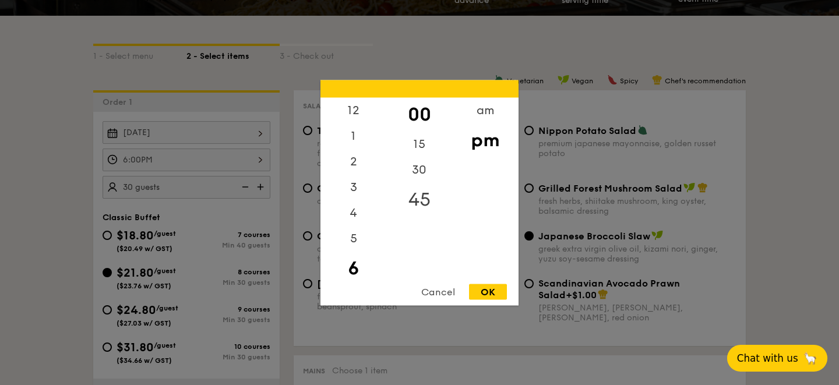
scroll to position [26, 0]
click at [420, 167] on div "30" at bounding box center [419, 174] width 66 height 34
click at [416, 135] on div "15" at bounding box center [419, 140] width 66 height 34
click at [420, 164] on div "30" at bounding box center [419, 174] width 66 height 34
click at [487, 288] on div "OK" at bounding box center [488, 292] width 38 height 16
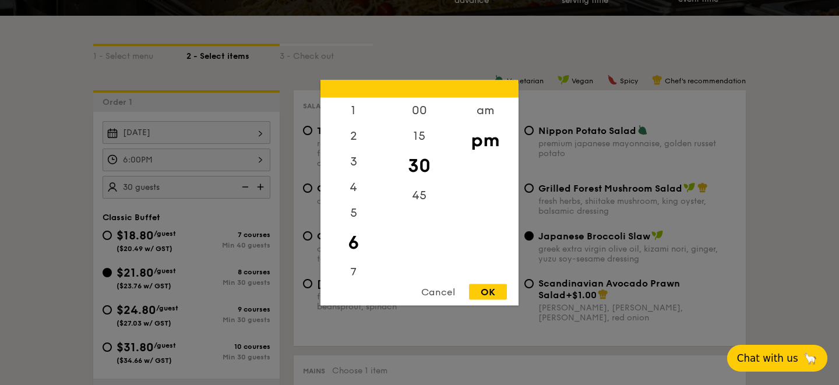
type input "6:30PM"
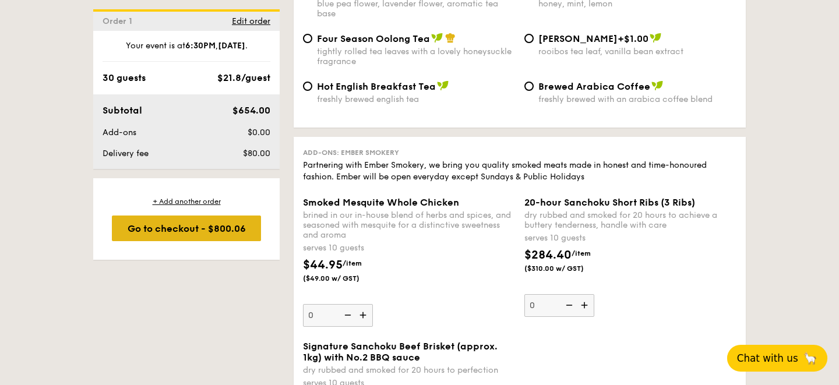
scroll to position [2353, 0]
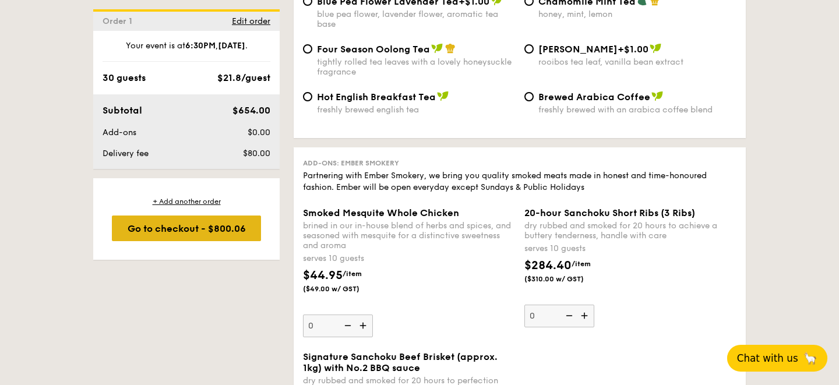
click at [217, 229] on div "Go to checkout - $800.06" at bounding box center [186, 228] width 149 height 26
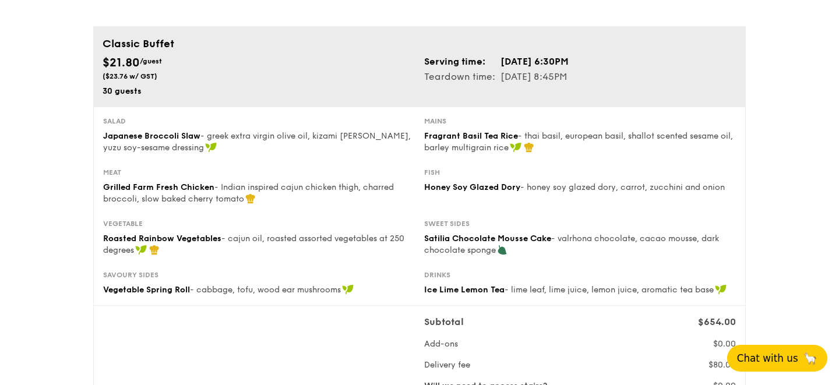
scroll to position [75, 0]
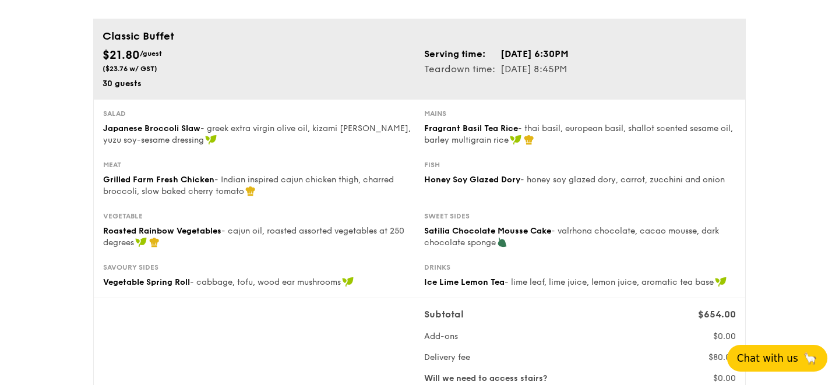
drag, startPoint x: 563, startPoint y: 69, endPoint x: 602, endPoint y: 69, distance: 39.0
click at [602, 69] on div "Serving time: [DATE] 6:30PM Teardown time: [DATE] 8:45PM" at bounding box center [579, 62] width 321 height 30
drag, startPoint x: 602, startPoint y: 69, endPoint x: 564, endPoint y: 69, distance: 38.4
click at [564, 69] on div "Serving time: [DATE] 6:30PM Teardown time: [DATE] 8:45PM" at bounding box center [579, 62] width 321 height 30
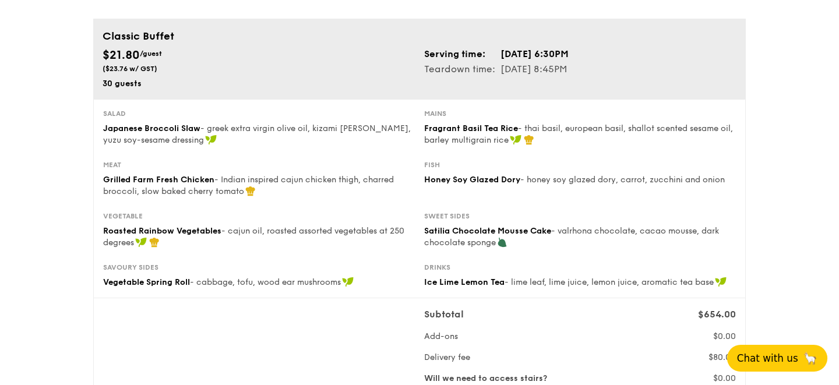
click at [564, 69] on td "[DATE] 8:45PM" at bounding box center [534, 69] width 69 height 15
click at [566, 55] on td "[DATE] 6:30PM" at bounding box center [534, 54] width 69 height 15
click at [569, 51] on td "[DATE] 6:30PM" at bounding box center [534, 54] width 69 height 15
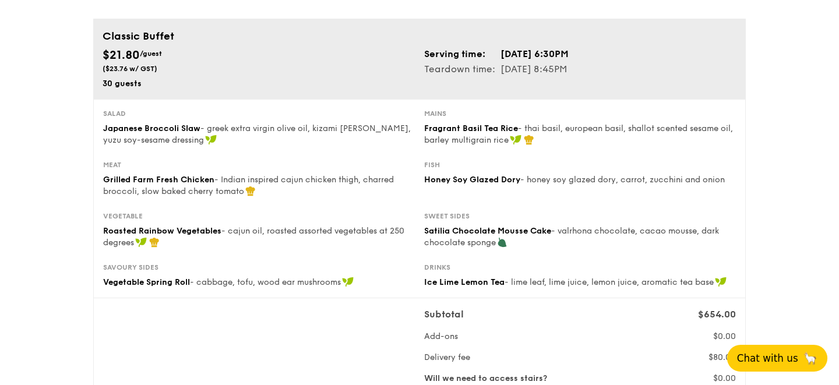
click at [569, 51] on td "[DATE] 6:30PM" at bounding box center [534, 54] width 69 height 15
drag, startPoint x: 606, startPoint y: 58, endPoint x: 562, endPoint y: 56, distance: 43.7
click at [562, 56] on div "Serving time: [DATE] 6:30PM Teardown time: [DATE] 8:45PM" at bounding box center [579, 62] width 321 height 30
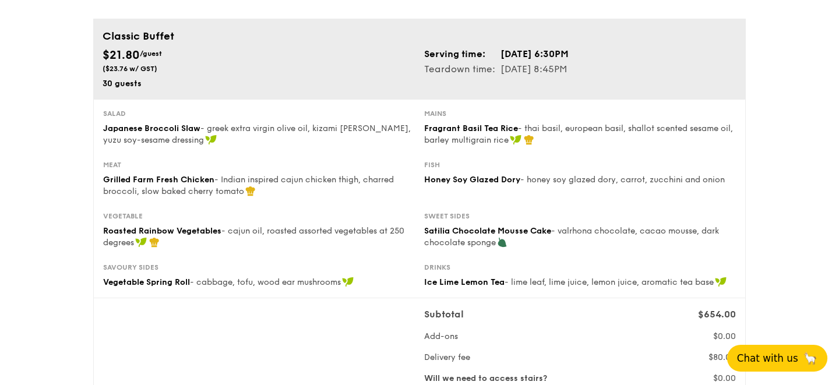
click at [562, 56] on td "[DATE] 6:30PM" at bounding box center [534, 54] width 69 height 15
drag, startPoint x: 562, startPoint y: 56, endPoint x: 586, endPoint y: 55, distance: 23.9
click at [569, 56] on td "[DATE] 6:30PM" at bounding box center [534, 54] width 69 height 15
click at [569, 55] on td "[DATE] 6:30PM" at bounding box center [534, 54] width 69 height 15
drag, startPoint x: 598, startPoint y: 55, endPoint x: 563, endPoint y: 53, distance: 35.6
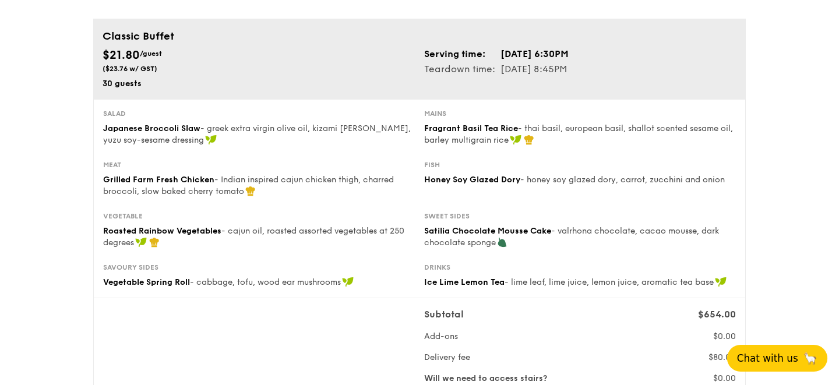
click at [563, 54] on div "Serving time: [DATE] 6:30PM Teardown time: [DATE] 8:45PM" at bounding box center [579, 62] width 321 height 30
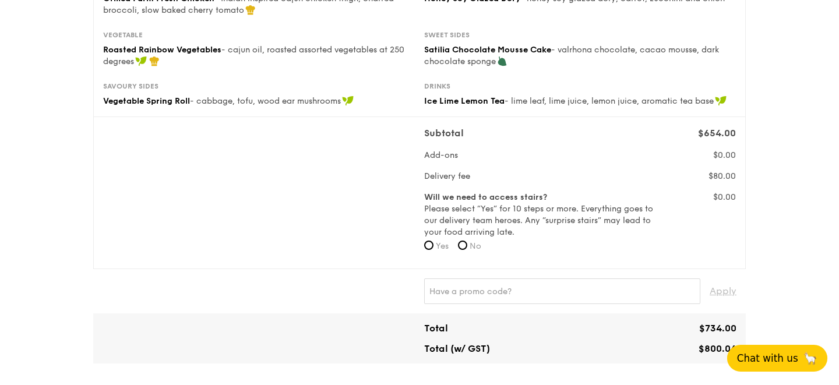
scroll to position [278, 0]
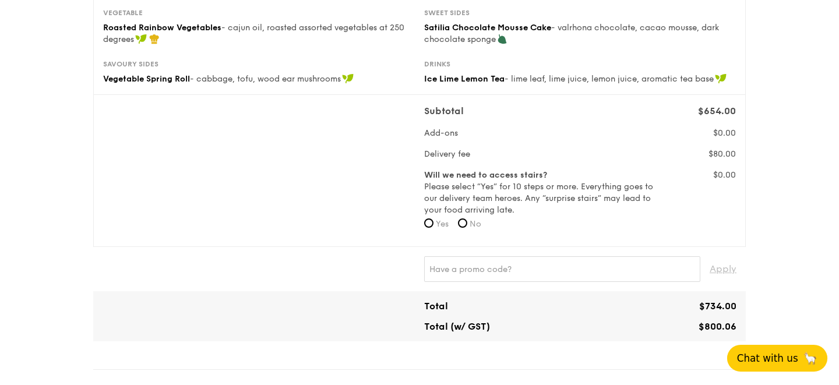
click at [472, 224] on span "No" at bounding box center [475, 224] width 12 height 10
click at [467, 224] on input "No" at bounding box center [462, 222] width 9 height 9
radio input "true"
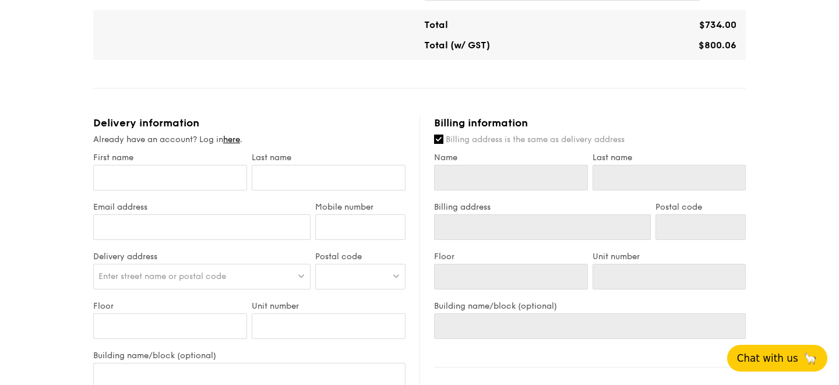
scroll to position [596, 0]
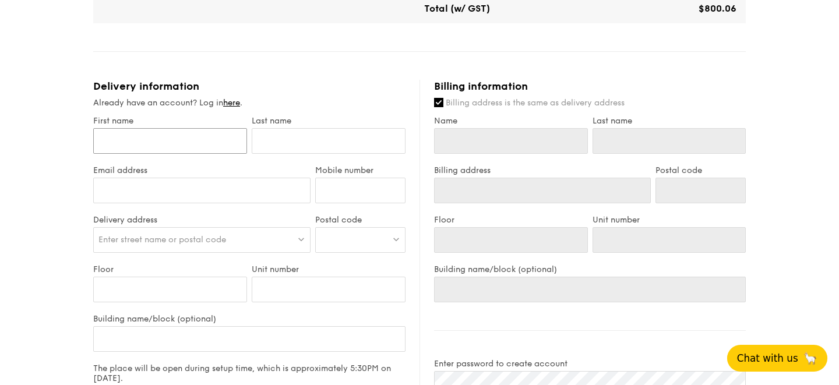
click at [218, 140] on input "First name" at bounding box center [170, 141] width 154 height 26
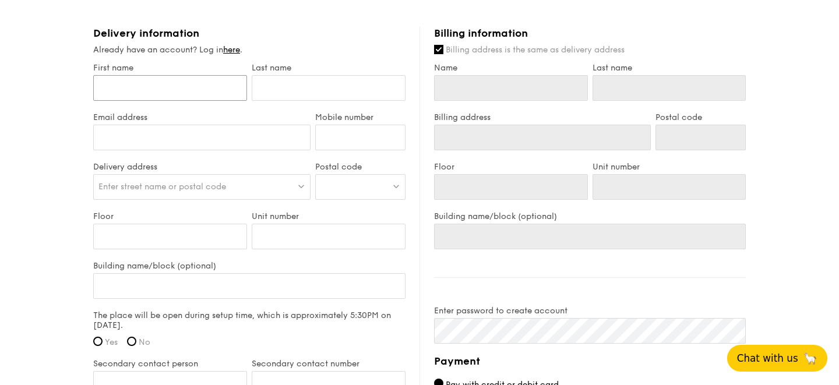
scroll to position [763, 0]
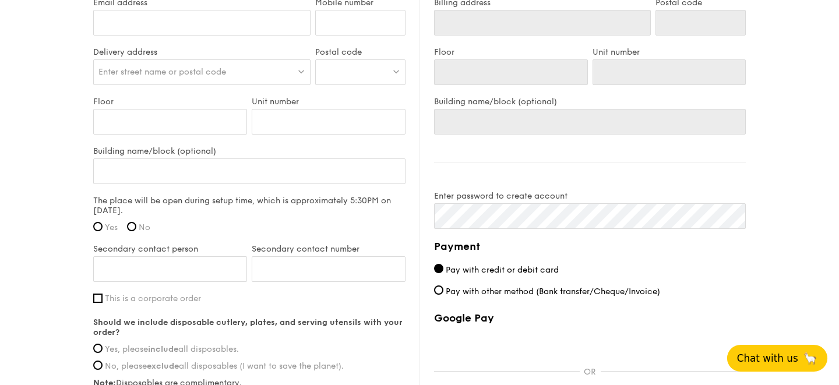
click at [153, 204] on label "The place will be open during setup time, which is approximately 5:30PM on [DAT…" at bounding box center [249, 206] width 312 height 20
click at [168, 203] on label "The place will be open during setup time, which is approximately 5:30PM on [DAT…" at bounding box center [249, 206] width 312 height 20
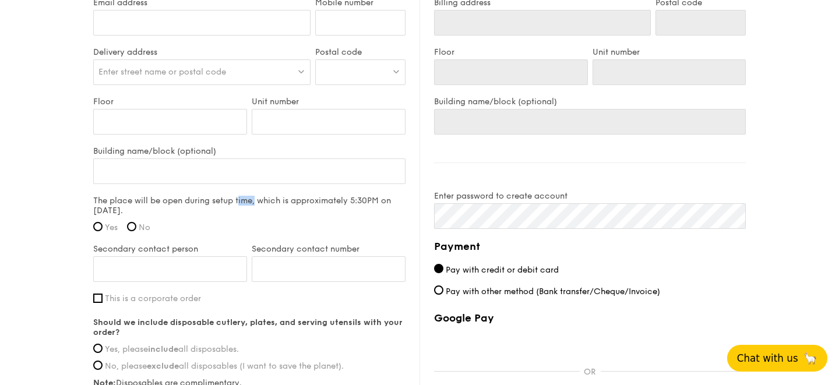
click at [153, 208] on label "The place will be open during setup time, which is approximately 5:30PM on [DAT…" at bounding box center [249, 206] width 312 height 20
click at [101, 228] on input "Yes" at bounding box center [97, 226] width 9 height 9
radio input "true"
click at [145, 267] on input "Secondary contact person" at bounding box center [170, 269] width 154 height 26
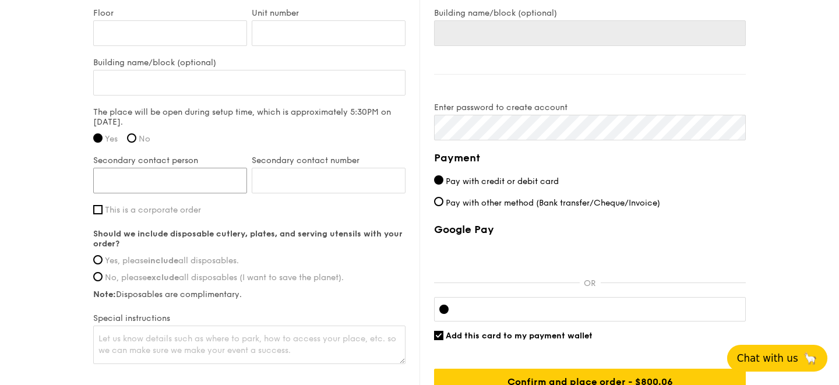
scroll to position [853, 0]
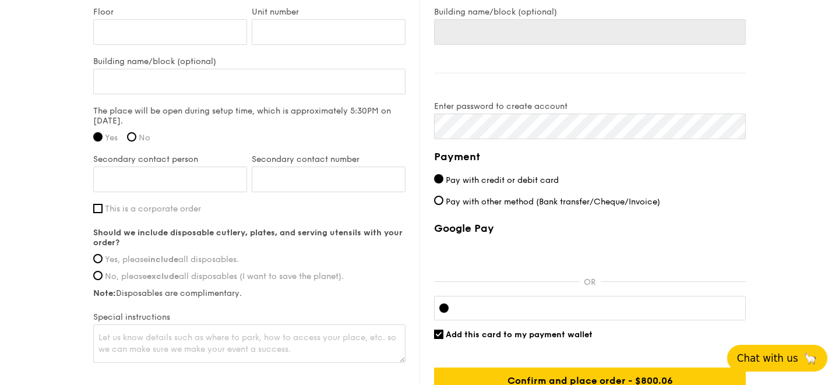
click at [102, 210] on label "This is a corporate order" at bounding box center [249, 209] width 312 height 10
click at [102, 210] on input "This is a corporate order" at bounding box center [97, 208] width 9 height 9
checkbox input "true"
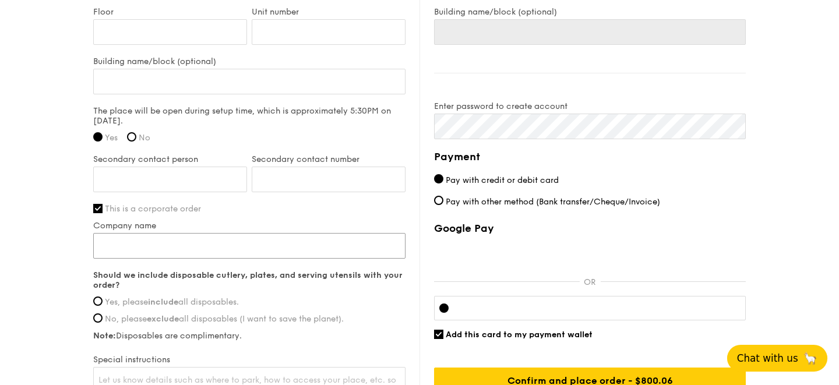
click at [139, 242] on input "Company name" at bounding box center [249, 246] width 312 height 26
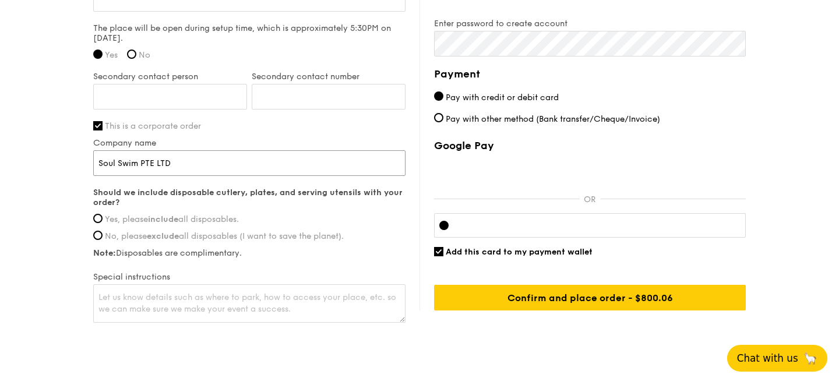
type input "Soul Swim PTE LTD"
click at [136, 223] on span "Yes, please include all disposables." at bounding box center [172, 219] width 134 height 10
click at [102, 223] on input "Yes, please include all disposables." at bounding box center [97, 218] width 9 height 9
radio input "true"
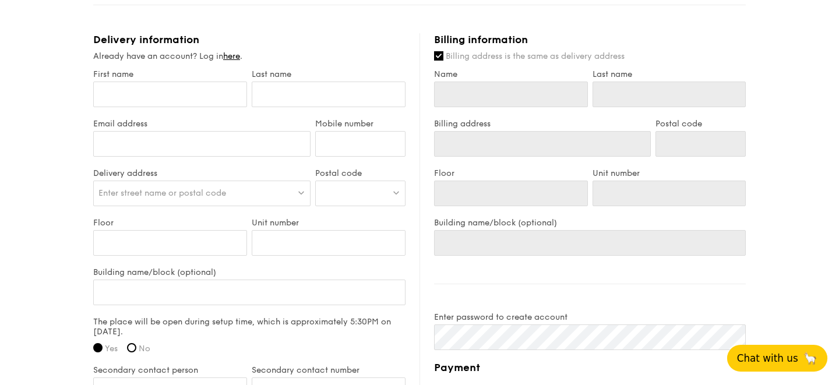
scroll to position [635, 0]
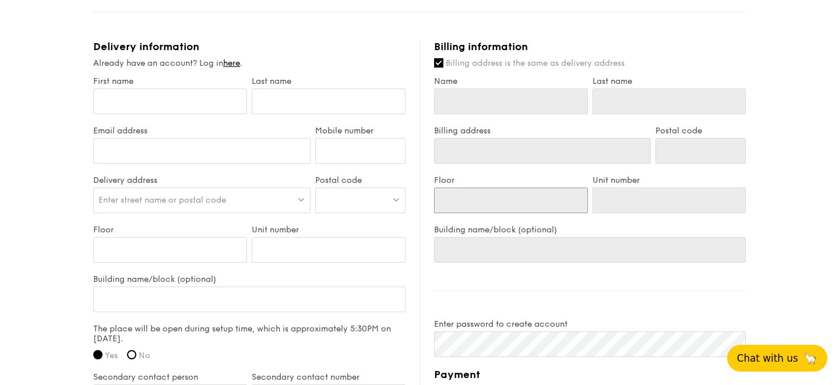
click at [466, 201] on input "Floor" at bounding box center [511, 201] width 154 height 26
click at [494, 92] on input "Name" at bounding box center [511, 102] width 154 height 26
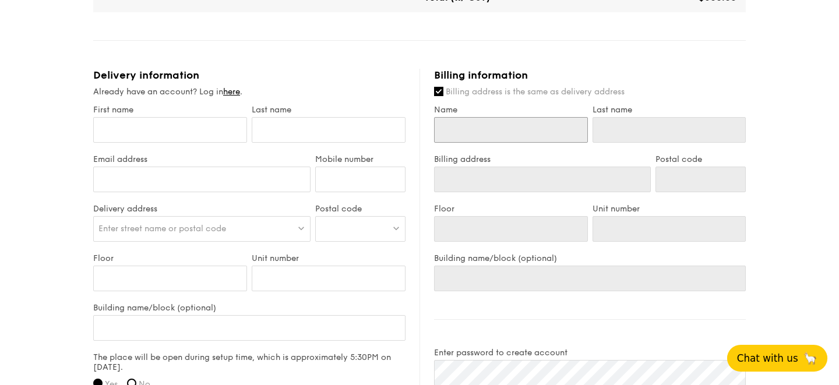
scroll to position [604, 0]
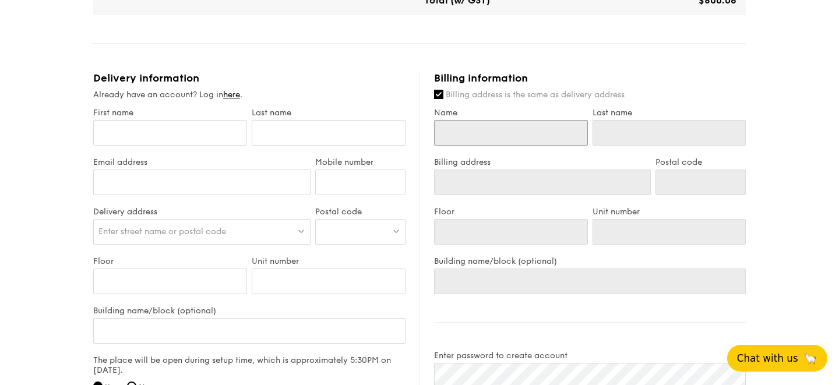
click at [480, 140] on input "Name" at bounding box center [511, 133] width 154 height 26
click at [190, 131] on input "First name" at bounding box center [170, 133] width 154 height 26
type input "K"
type input "Kr"
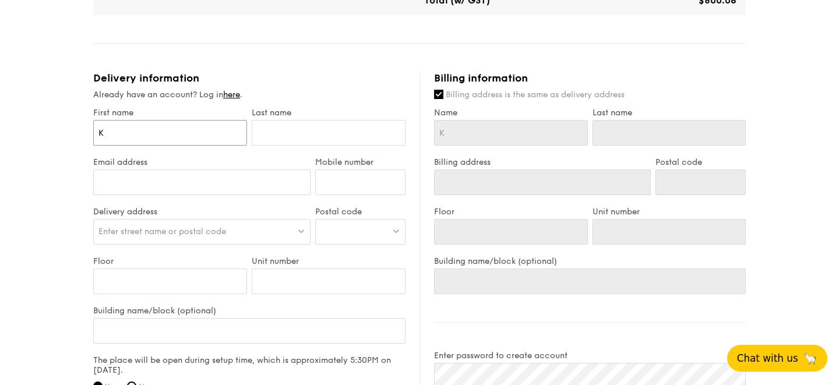
type input "Kr"
type input "Kri"
type input "[PERSON_NAME]"
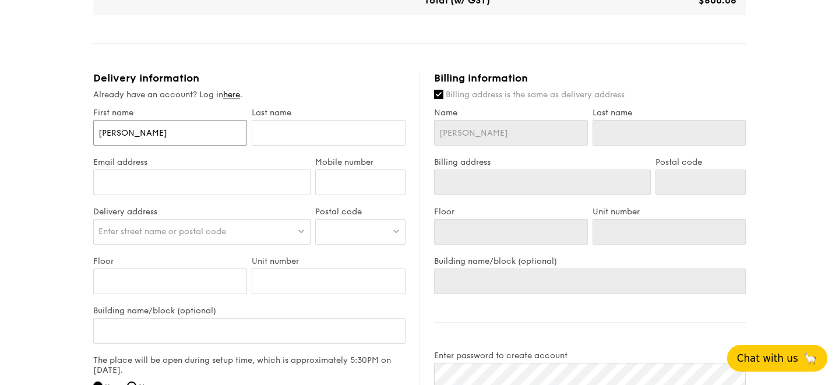
type input "Krist"
type input "[PERSON_NAME]"
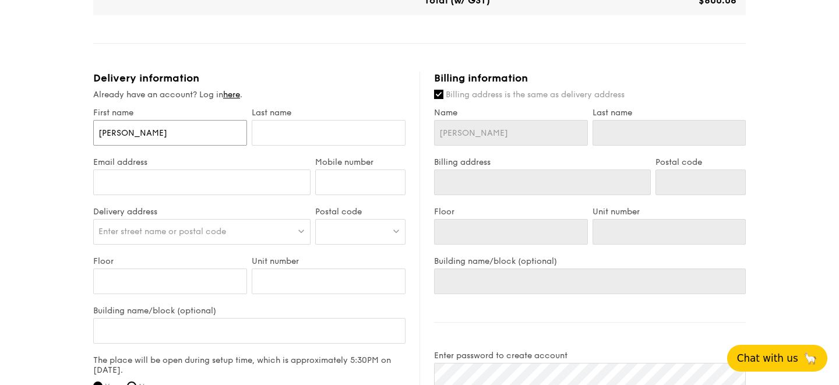
type input "[PERSON_NAME]"
click at [349, 133] on input "text" at bounding box center [329, 133] width 154 height 26
type input "R"
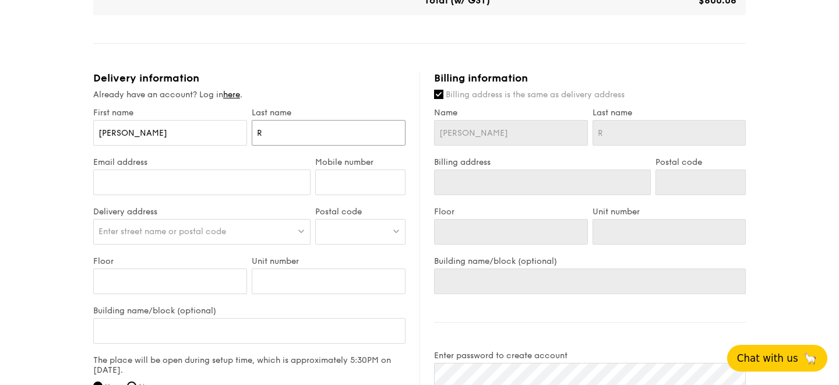
type input "Ri"
type input "Rie"
type input "Riet"
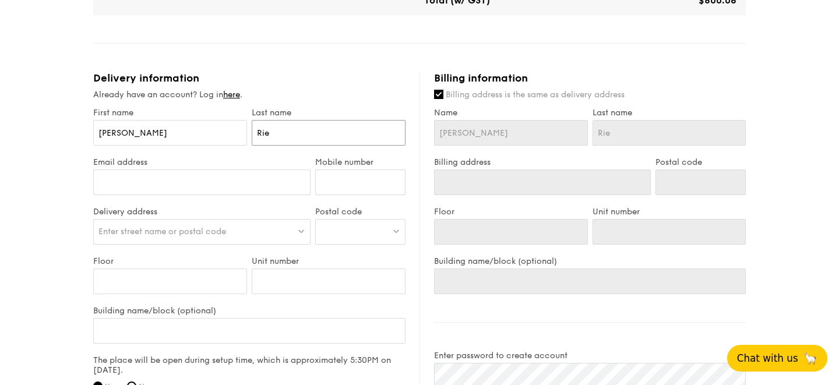
type input "Riet"
type input "Riets"
type input "Rietsc"
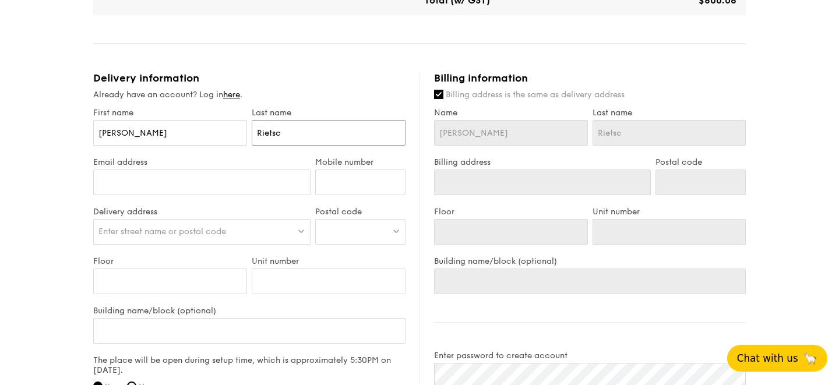
type input "Rietsch"
type input "Rietsche"
type input "Rietsch"
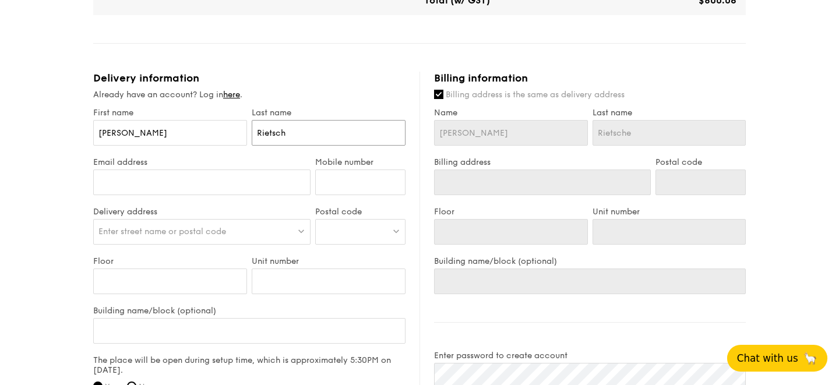
type input "Rietsch"
type input "R"
type input "Ro"
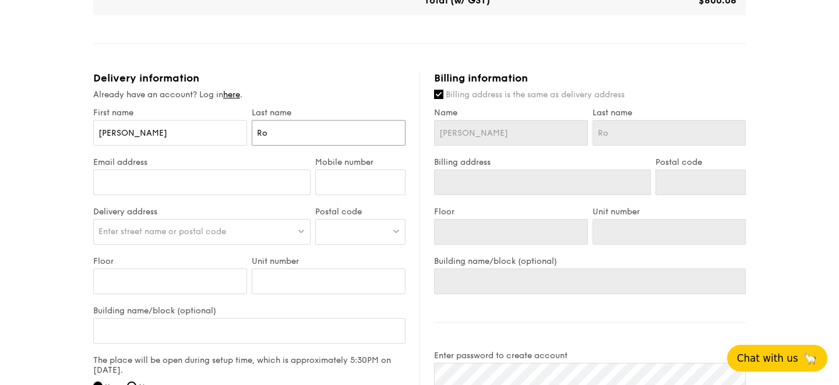
type input "Rom"
type input "[GEOGRAPHIC_DATA]"
type input "Romai"
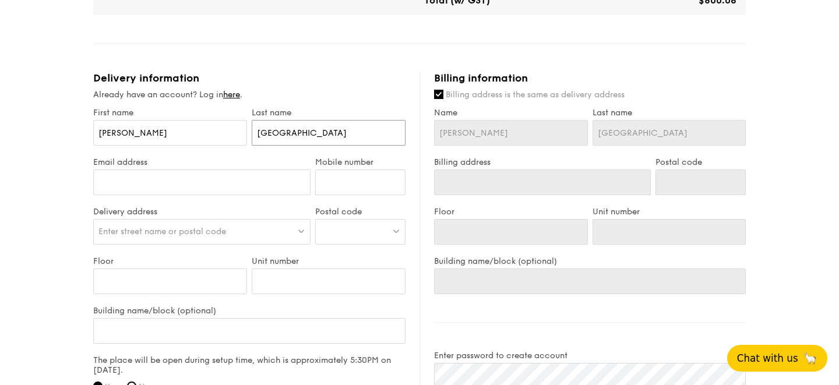
type input "Romai"
type input "[PERSON_NAME]"
click at [230, 183] on input "Email address" at bounding box center [201, 182] width 217 height 26
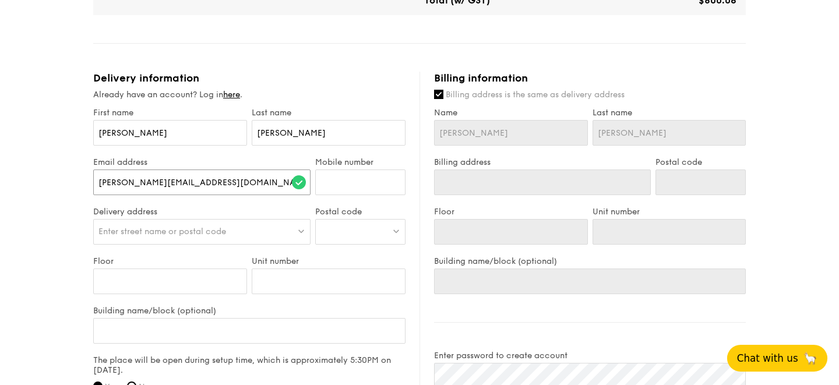
type input "[PERSON_NAME][EMAIL_ADDRESS][DOMAIN_NAME]"
click at [359, 187] on input "Mobile number" at bounding box center [360, 182] width 90 height 26
paste input "6591765970"
click at [253, 233] on div "First name [PERSON_NAME] Last name [PERSON_NAME] address [PERSON_NAME][DEMOGRAP…" at bounding box center [249, 382] width 312 height 549
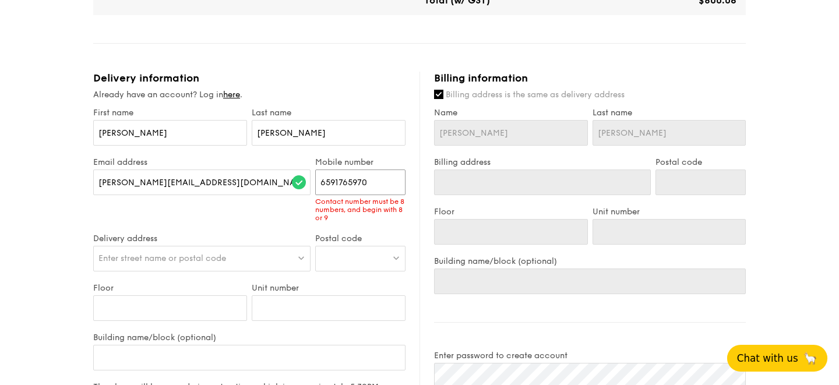
click at [330, 183] on input "6591765970" at bounding box center [360, 182] width 90 height 26
click at [325, 182] on input "6591765970" at bounding box center [360, 182] width 90 height 26
click at [365, 270] on div at bounding box center [360, 259] width 90 height 26
click at [324, 179] on input "6591765970" at bounding box center [360, 182] width 90 height 26
type input "91765970"
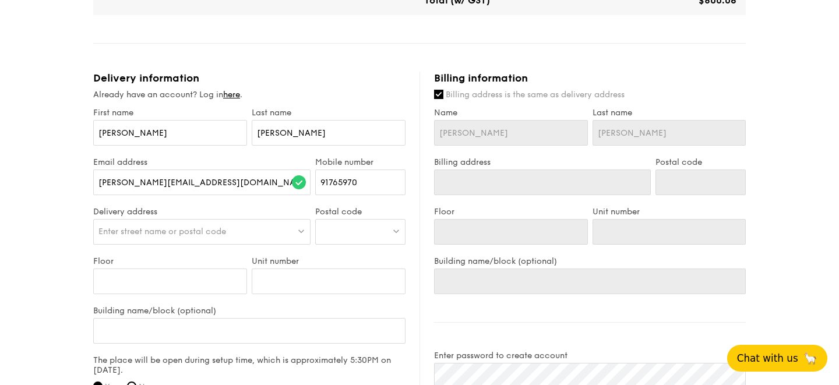
click at [348, 243] on div "Postal code" at bounding box center [360, 232] width 95 height 50
click at [346, 238] on div at bounding box center [360, 232] width 90 height 26
click at [349, 225] on input "search" at bounding box center [360, 233] width 89 height 26
click at [208, 230] on span "Enter street name or postal code" at bounding box center [162, 232] width 128 height 10
type input "[STREET_ADDRESS]"
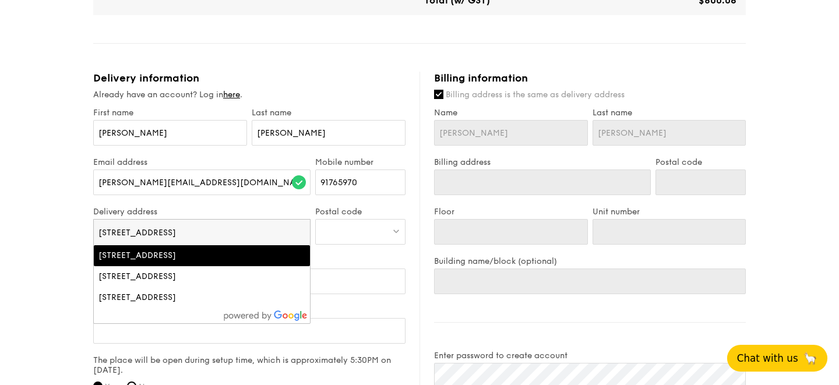
click at [195, 256] on div "[STREET_ADDRESS]" at bounding box center [175, 256] width 155 height 12
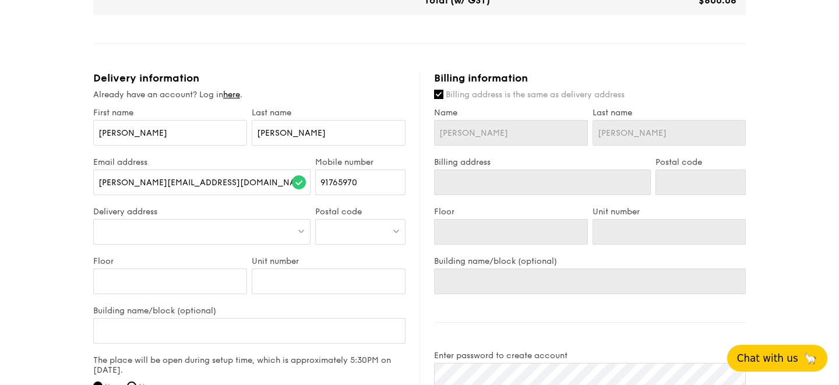
type input "43 Woodleigh Prk"
type input "357840"
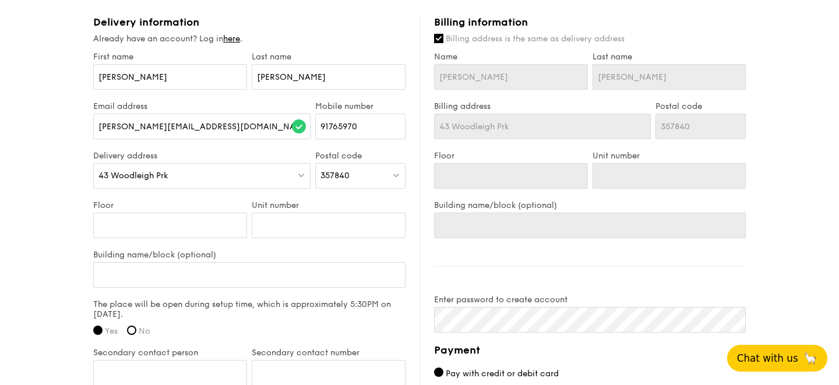
scroll to position [663, 0]
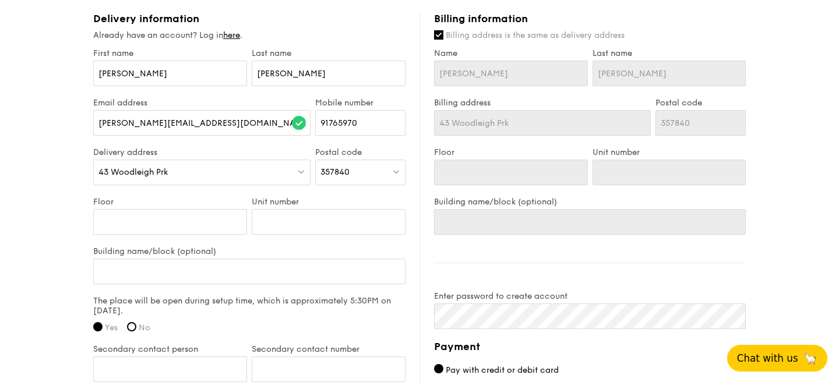
click at [200, 168] on div "43 Woodleigh Prk" at bounding box center [201, 173] width 217 height 26
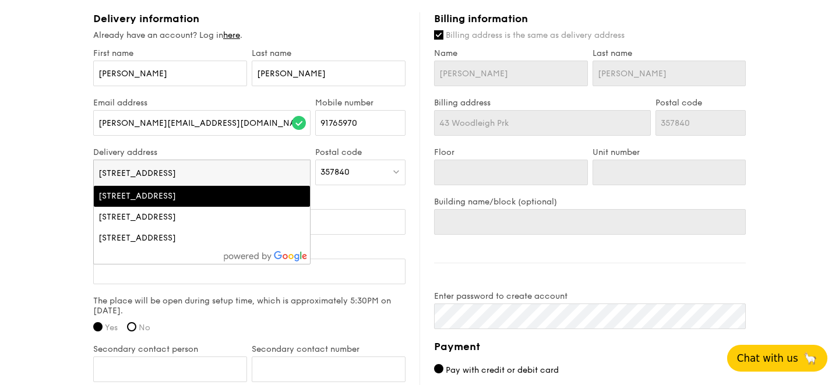
click at [200, 169] on input "[STREET_ADDRESS]" at bounding box center [202, 173] width 216 height 26
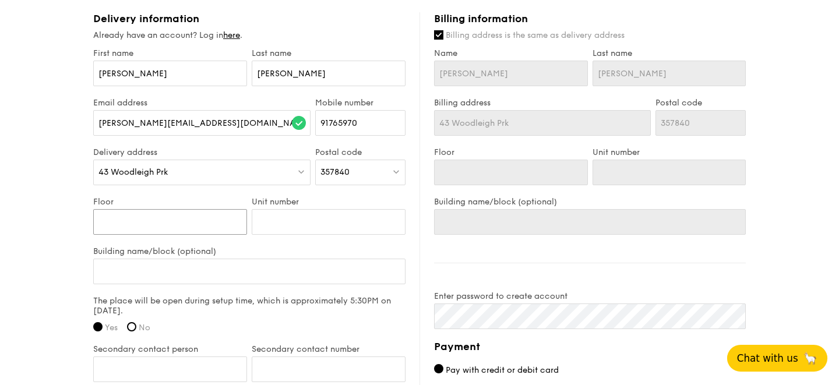
click at [171, 232] on input "Floor" at bounding box center [170, 222] width 154 height 26
click at [296, 258] on input "Building name/block (optional)" at bounding box center [249, 271] width 312 height 26
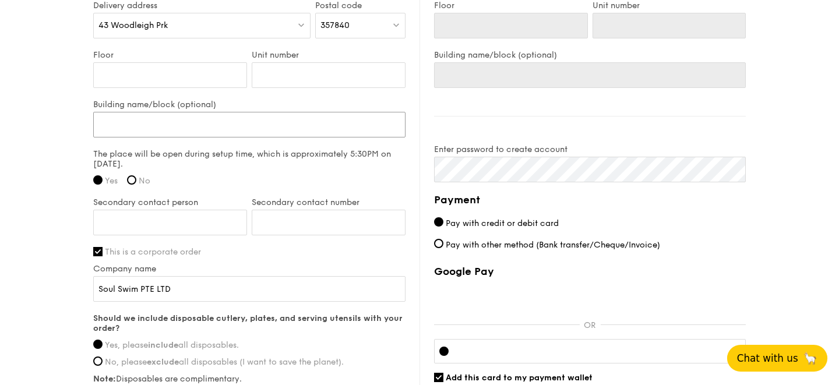
scroll to position [813, 0]
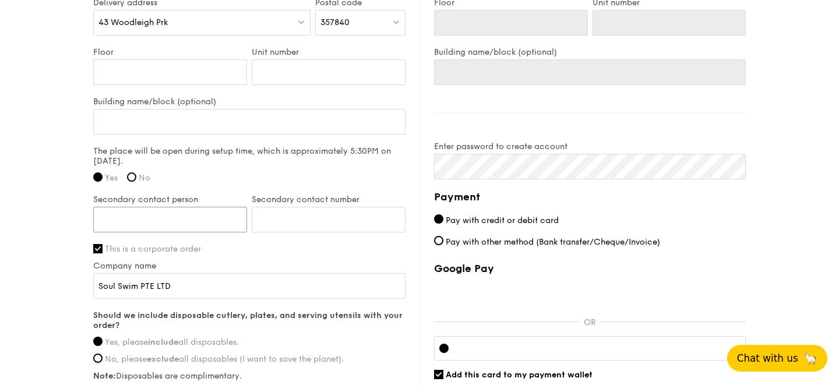
click at [202, 220] on input "Secondary contact person" at bounding box center [170, 220] width 154 height 26
paste input "[PHONE_NUMBER]"
drag, startPoint x: 117, startPoint y: 220, endPoint x: 97, endPoint y: 220, distance: 20.4
click at [97, 220] on input "[PHONE_NUMBER]" at bounding box center [170, 220] width 154 height 26
click at [190, 217] on input "9187 4113" at bounding box center [170, 220] width 154 height 26
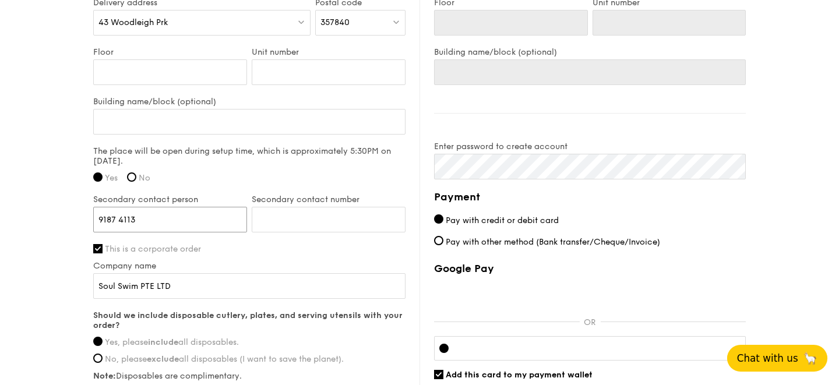
click at [190, 217] on input "9187 4113" at bounding box center [170, 220] width 154 height 26
type input "9187 4113"
click at [291, 215] on input "Secondary contact number" at bounding box center [329, 220] width 154 height 26
paste input "91874113"
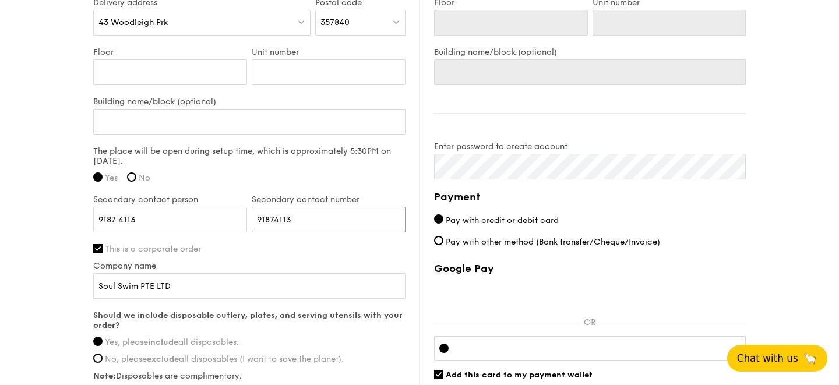
type input "91874113"
click at [188, 219] on input "9187 4113" at bounding box center [170, 220] width 154 height 26
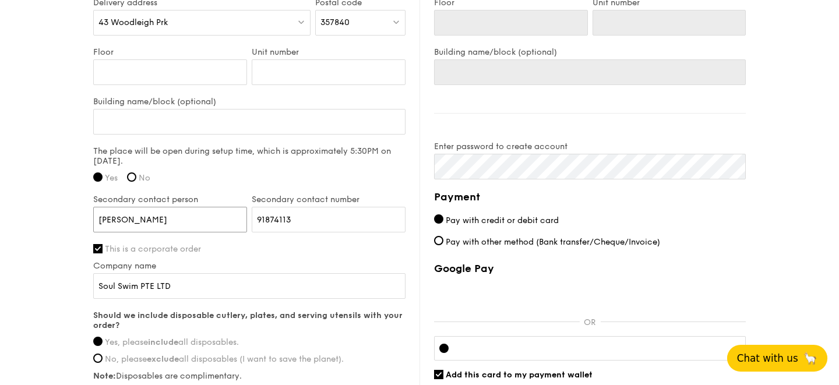
type input "[PERSON_NAME]"
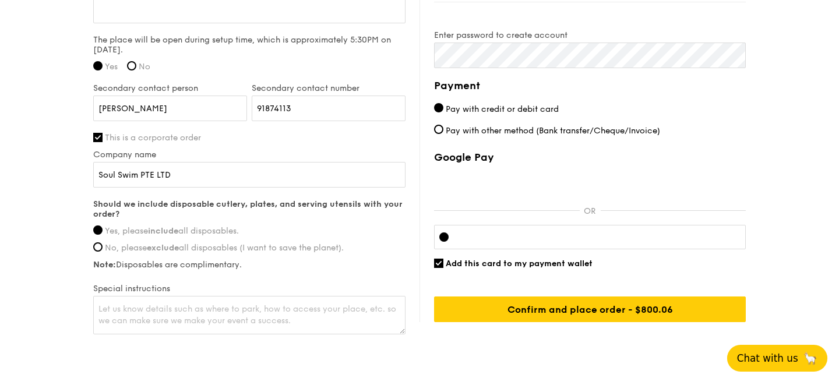
scroll to position [925, 0]
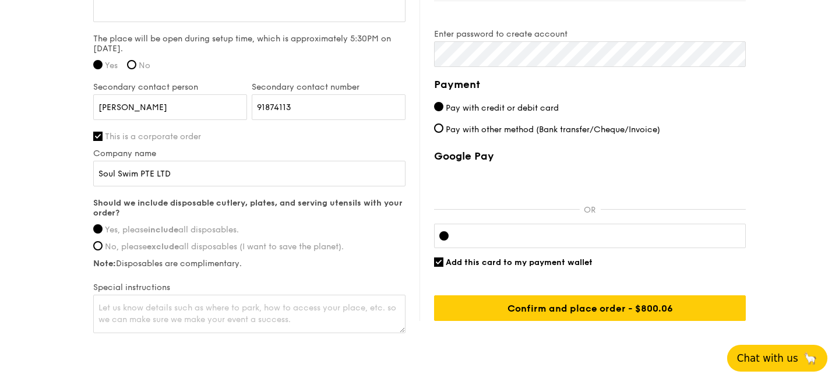
click at [496, 111] on span "Pay with credit or debit card" at bounding box center [502, 108] width 113 height 10
click at [443, 111] on input "Pay with credit or debit card" at bounding box center [438, 106] width 9 height 9
click at [524, 241] on div at bounding box center [590, 236] width 312 height 24
click at [574, 261] on span "Add this card to my payment wallet" at bounding box center [519, 262] width 147 height 10
click at [443, 261] on input "Add this card to my payment wallet" at bounding box center [438, 261] width 9 height 9
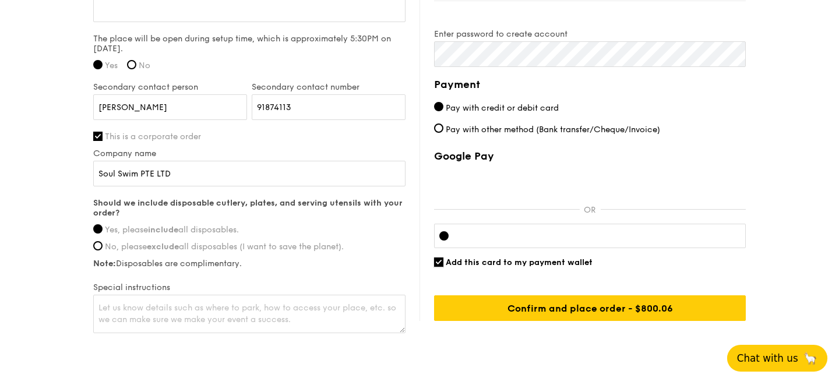
checkbox input "false"
click at [190, 300] on textarea at bounding box center [249, 314] width 312 height 38
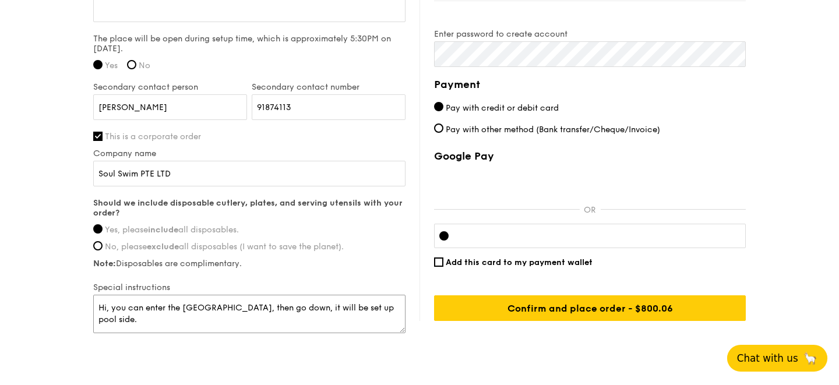
click at [363, 308] on textarea "Hi, you can enter the [GEOGRAPHIC_DATA], then go down, it will be set up pool s…" at bounding box center [249, 314] width 312 height 38
drag, startPoint x: 364, startPoint y: 310, endPoint x: 403, endPoint y: 310, distance: 39.0
click at [404, 310] on textarea "Hi, you can enter the [GEOGRAPHIC_DATA], then go down, it will be set up on the…" at bounding box center [249, 314] width 312 height 38
click at [346, 325] on textarea "Hi, you can enter the [GEOGRAPHIC_DATA], then go down, it will be set up in the…" at bounding box center [249, 314] width 312 height 38
click at [296, 309] on textarea "Hi, you can enter the [GEOGRAPHIC_DATA], then go down, it will be set up in the…" at bounding box center [249, 314] width 312 height 38
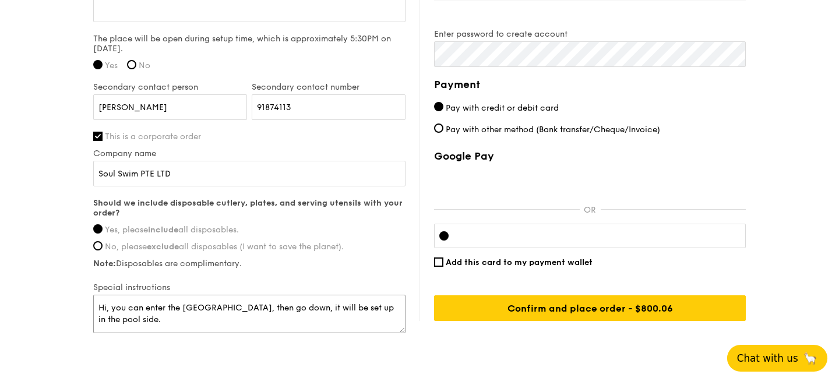
drag, startPoint x: 296, startPoint y: 309, endPoint x: 269, endPoint y: 310, distance: 26.8
click at [268, 310] on textarea "Hi, you can enter the [GEOGRAPHIC_DATA], then go down, it will be set up in the…" at bounding box center [249, 314] width 312 height 38
click at [263, 309] on textarea "Hi, you can enter the [GEOGRAPHIC_DATA], then go down, it will be set up in the…" at bounding box center [249, 314] width 312 height 38
click at [310, 309] on textarea "Hi, you can enter the [GEOGRAPHIC_DATA], then car can go down, it will be set u…" at bounding box center [249, 314] width 312 height 38
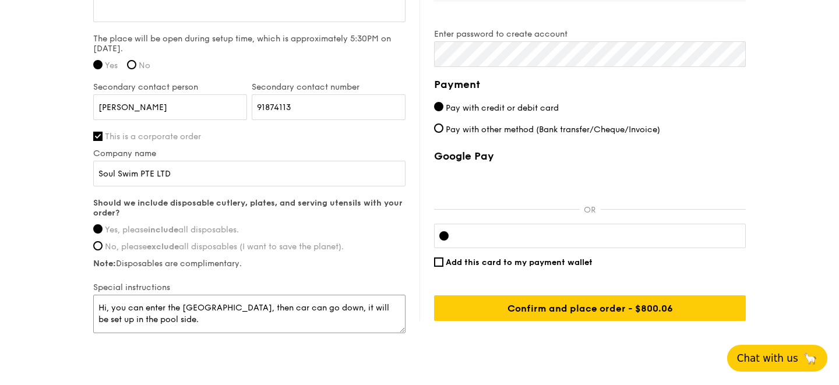
click at [311, 307] on textarea "Hi, you can enter the [GEOGRAPHIC_DATA], then car can go down, it will be set u…" at bounding box center [249, 314] width 312 height 38
drag, startPoint x: 308, startPoint y: 307, endPoint x: 333, endPoint y: 308, distance: 24.5
click at [333, 308] on textarea "Hi, you can enter the [GEOGRAPHIC_DATA], then car can go down, it will be set u…" at bounding box center [249, 314] width 312 height 38
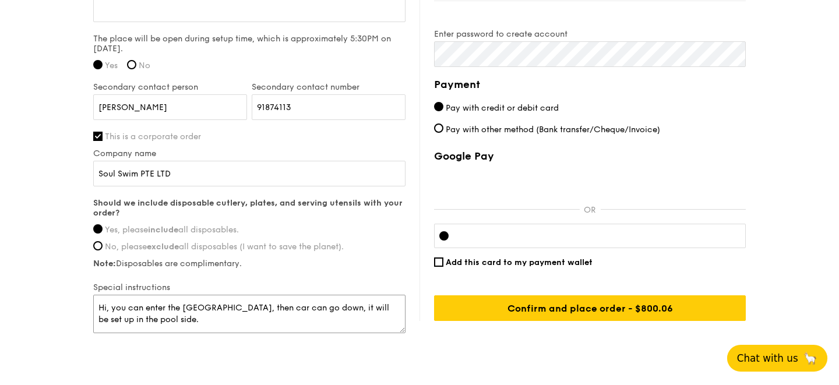
click at [333, 308] on textarea "Hi, you can enter the [GEOGRAPHIC_DATA], then car can go down, it will be set u…" at bounding box center [249, 314] width 312 height 38
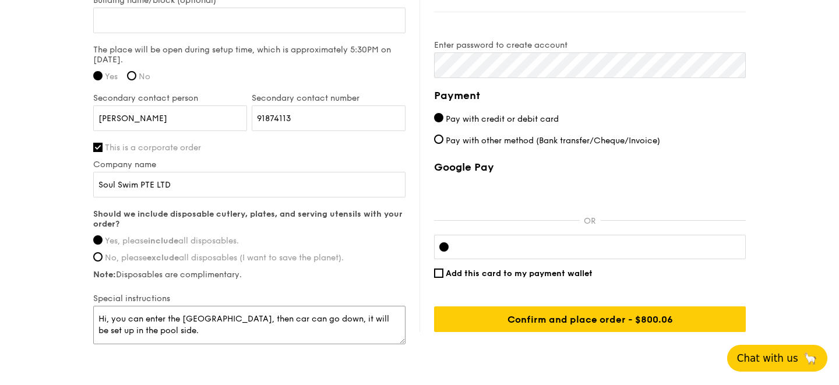
scroll to position [920, 0]
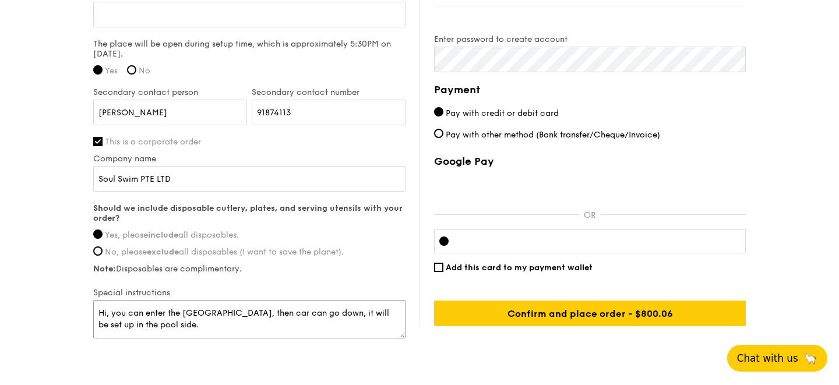
paste textarea "You can enter through the main gate, then drive down to the lower level. The bu…"
drag, startPoint x: 266, startPoint y: 313, endPoint x: 298, endPoint y: 313, distance: 31.4
click at [298, 313] on textarea "You can enter through the main gate, then drive down to the lower level. The bu…" at bounding box center [249, 319] width 312 height 38
drag, startPoint x: 315, startPoint y: 313, endPoint x: 381, endPoint y: 313, distance: 66.4
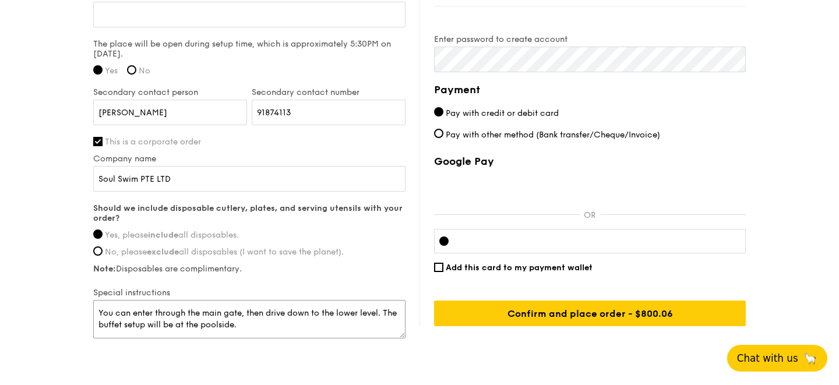
click at [381, 313] on textarea "You can enter through the main gate, then drive down to the lower level. The bu…" at bounding box center [249, 319] width 312 height 38
click at [346, 328] on textarea "You can enter through the main gate, then drive down straight. The buffet setup…" at bounding box center [249, 319] width 312 height 38
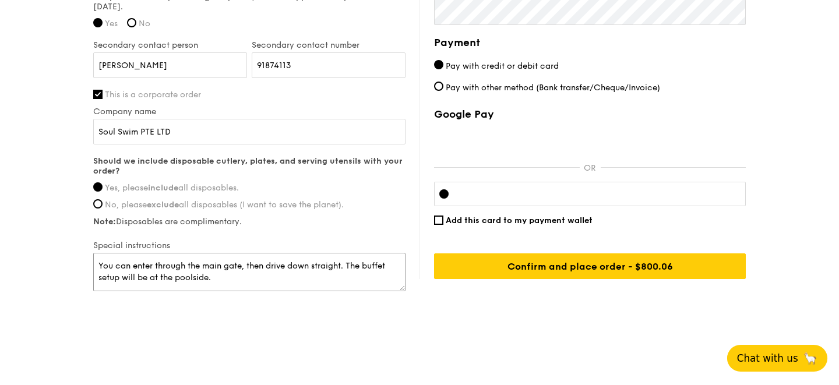
scroll to position [969, 0]
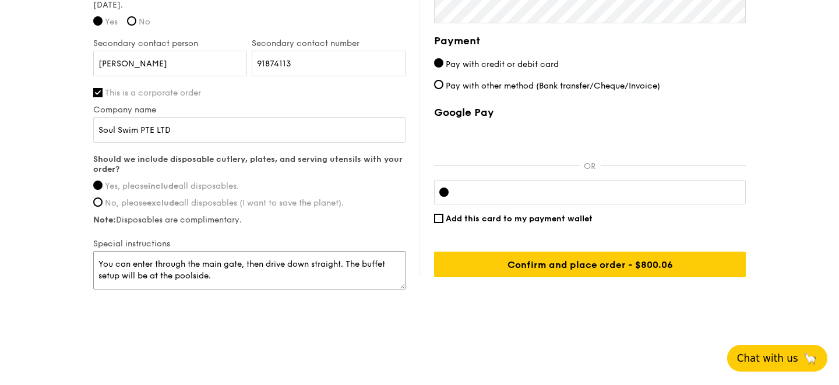
click at [344, 264] on textarea "You can enter through the main gate, then drive down straight. The buffet setup…" at bounding box center [249, 270] width 312 height 38
click at [351, 273] on textarea "You can enter through the main gate, then drive down straight. The buffet setup…" at bounding box center [249, 270] width 312 height 38
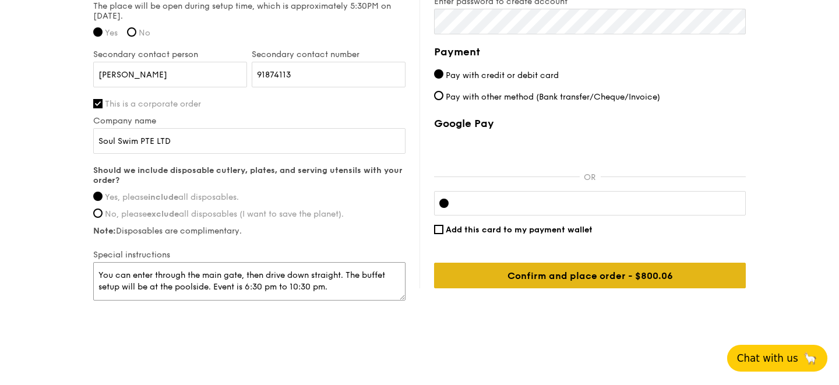
type textarea "You can enter through the main gate, then drive down straight. The buffet setup…"
click at [569, 277] on input "Confirm and place order - $800.06" at bounding box center [590, 276] width 312 height 26
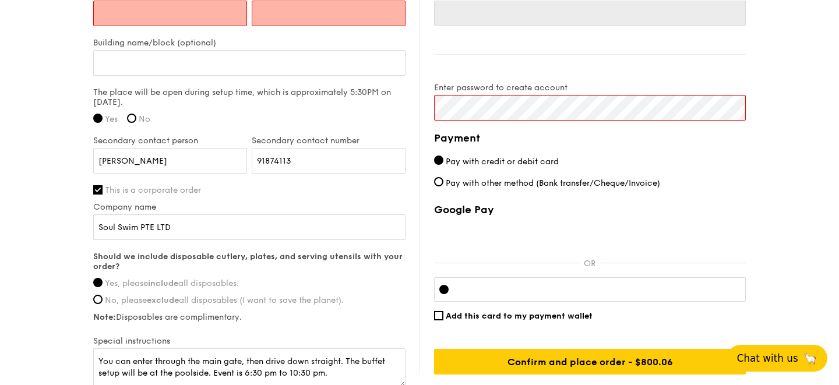
scroll to position [765, 0]
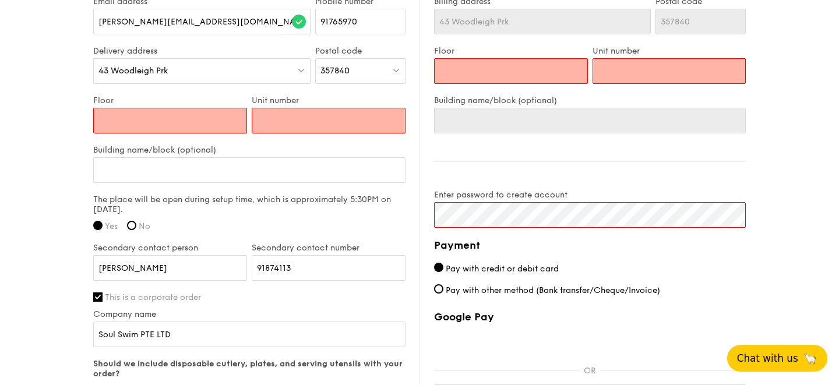
click at [195, 135] on div "Floor" at bounding box center [170, 121] width 158 height 50
click at [195, 124] on input "Floor" at bounding box center [170, 121] width 154 height 26
type input "N"
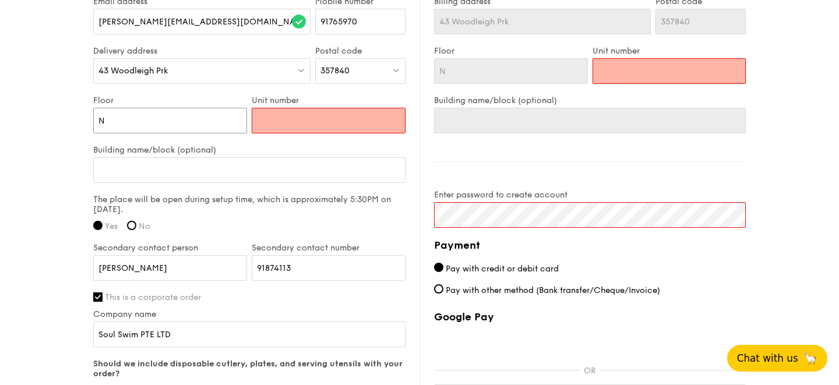
type input "N/"
type input "N/A"
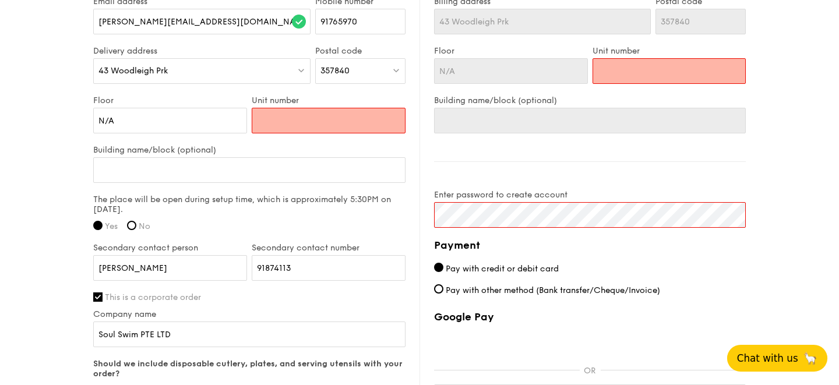
click at [340, 115] on input "Unit number" at bounding box center [329, 121] width 154 height 26
type input "N"
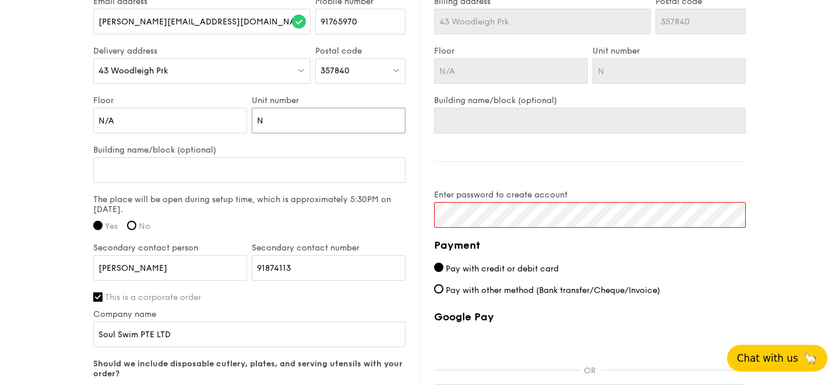
type input "N/"
type input "N/A"
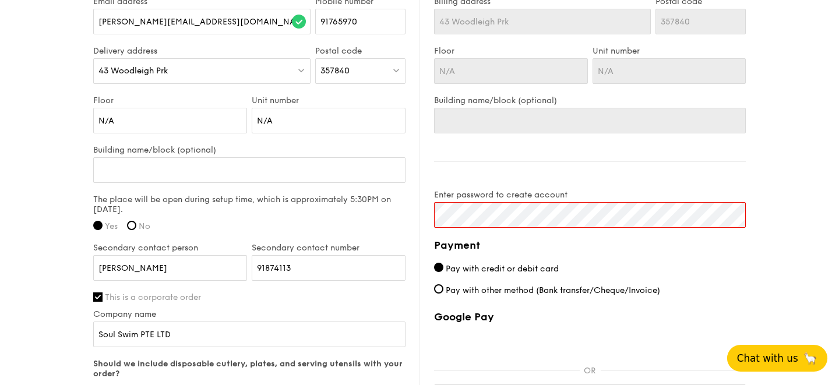
click at [544, 172] on div "Billing information Billing address is the same as delivery address Name [PERSO…" at bounding box center [582, 196] width 326 height 571
click at [695, 256] on div "Payment Pay with credit or debit card Pay with other method (Bank transfer/Cheq…" at bounding box center [590, 359] width 312 height 245
click at [741, 243] on h4 "Payment" at bounding box center [590, 245] width 312 height 16
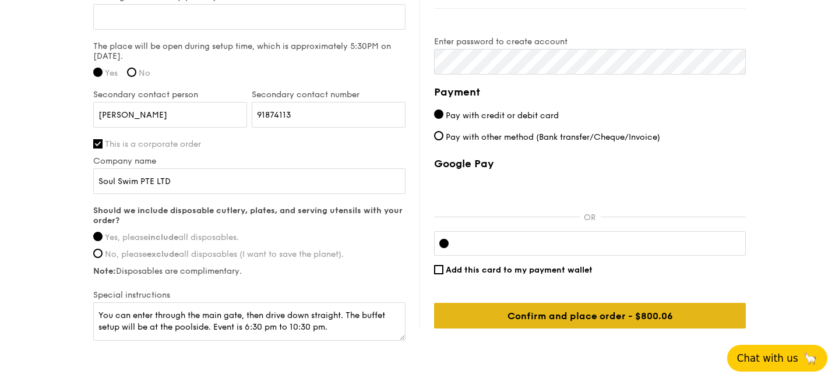
scroll to position [921, 0]
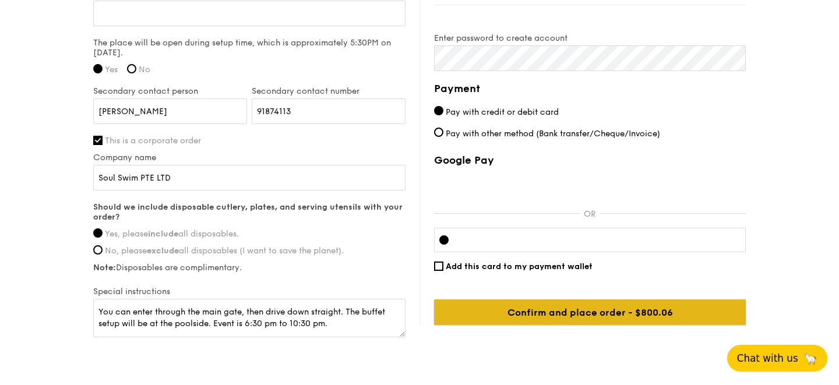
click at [578, 316] on input "Confirm and place order - $800.06" at bounding box center [590, 312] width 312 height 26
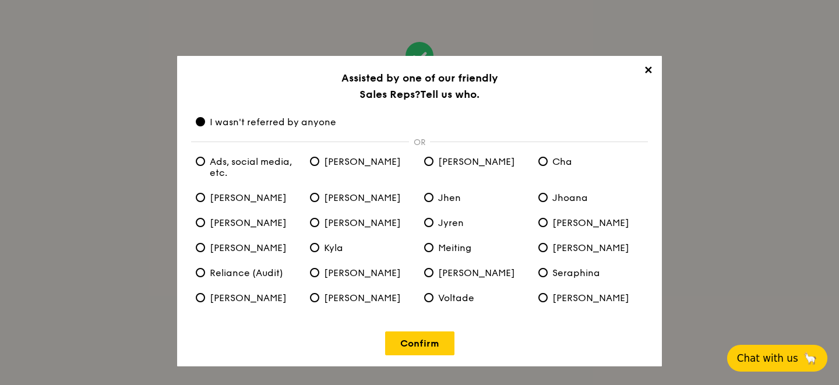
scroll to position [3, 0]
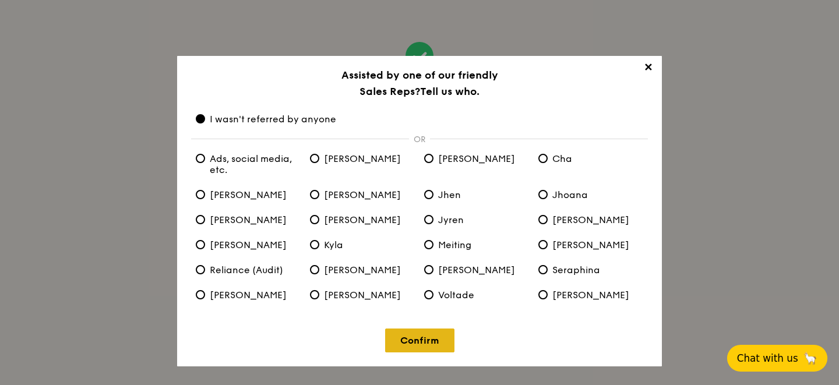
click at [414, 334] on link "Confirm" at bounding box center [419, 340] width 69 height 24
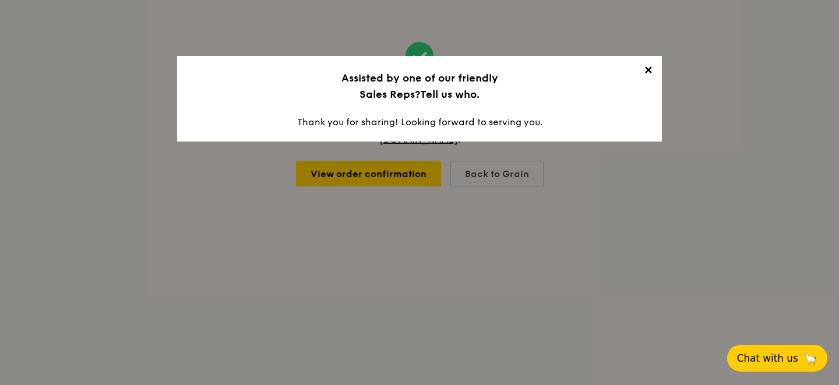
click at [646, 68] on span "✕" at bounding box center [647, 72] width 16 height 16
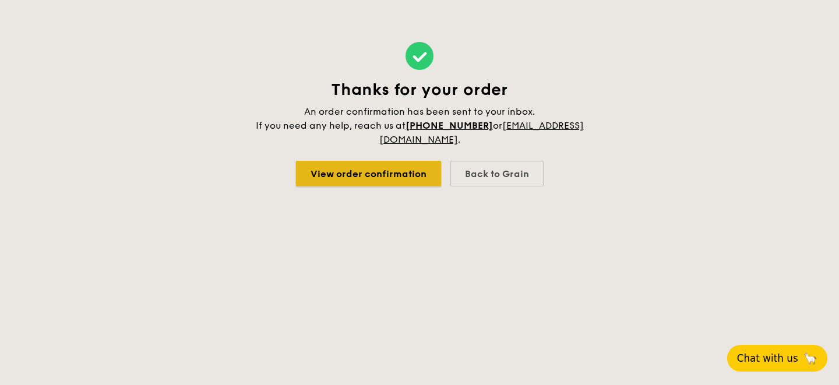
click at [404, 174] on link "View order confirmation" at bounding box center [368, 174] width 145 height 26
click at [411, 181] on link "View order confirmation" at bounding box center [368, 174] width 145 height 26
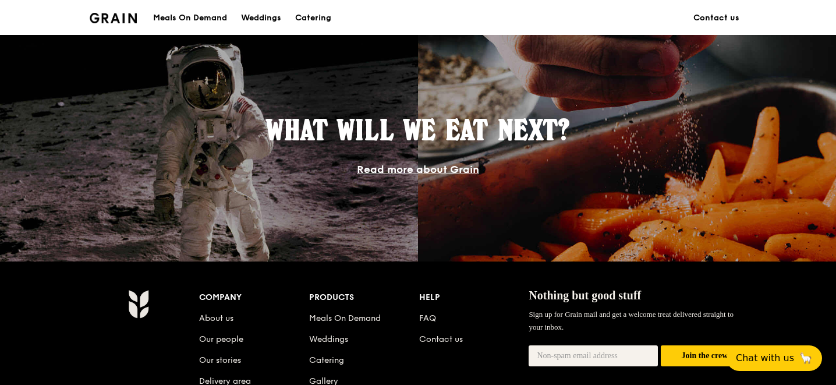
scroll to position [1148, 0]
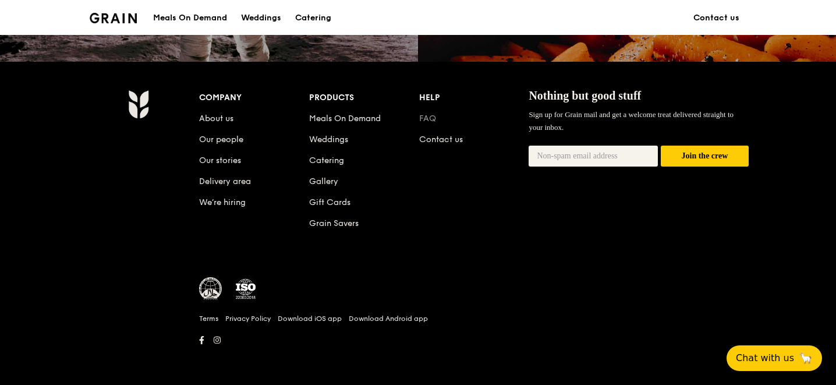
click at [427, 123] on link "FAQ" at bounding box center [427, 119] width 17 height 10
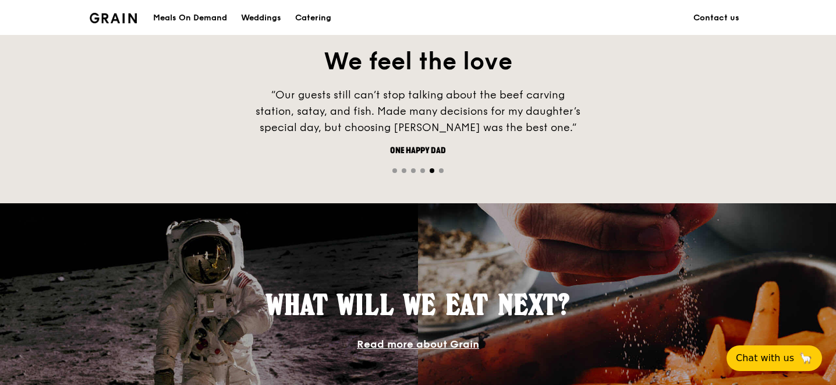
scroll to position [1140, 0]
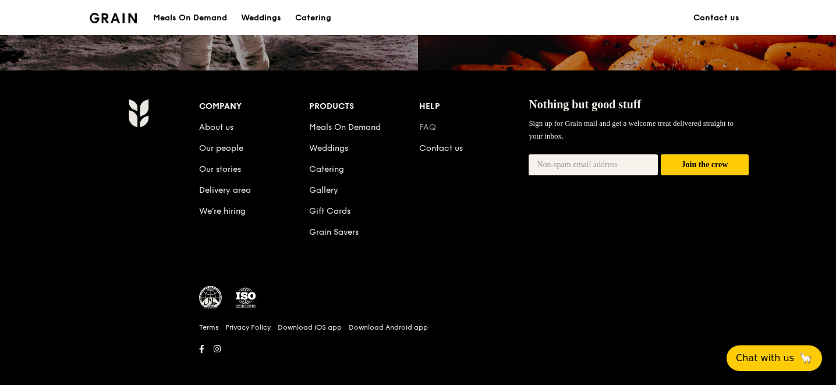
click at [425, 125] on link "FAQ" at bounding box center [427, 127] width 17 height 10
